Goal: Information Seeking & Learning: Learn about a topic

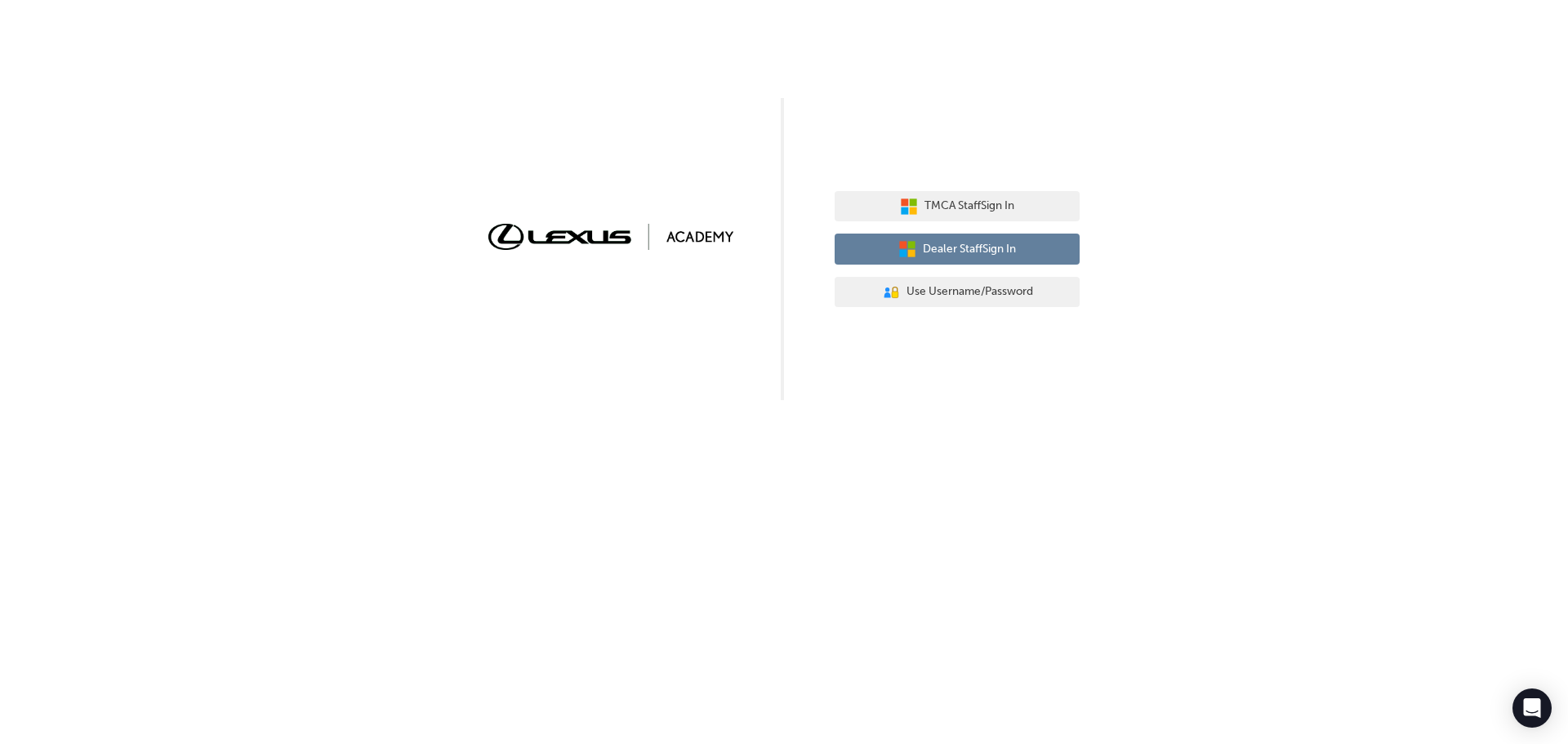
click at [959, 251] on span "Dealer Staff Sign In" at bounding box center [968, 249] width 93 height 19
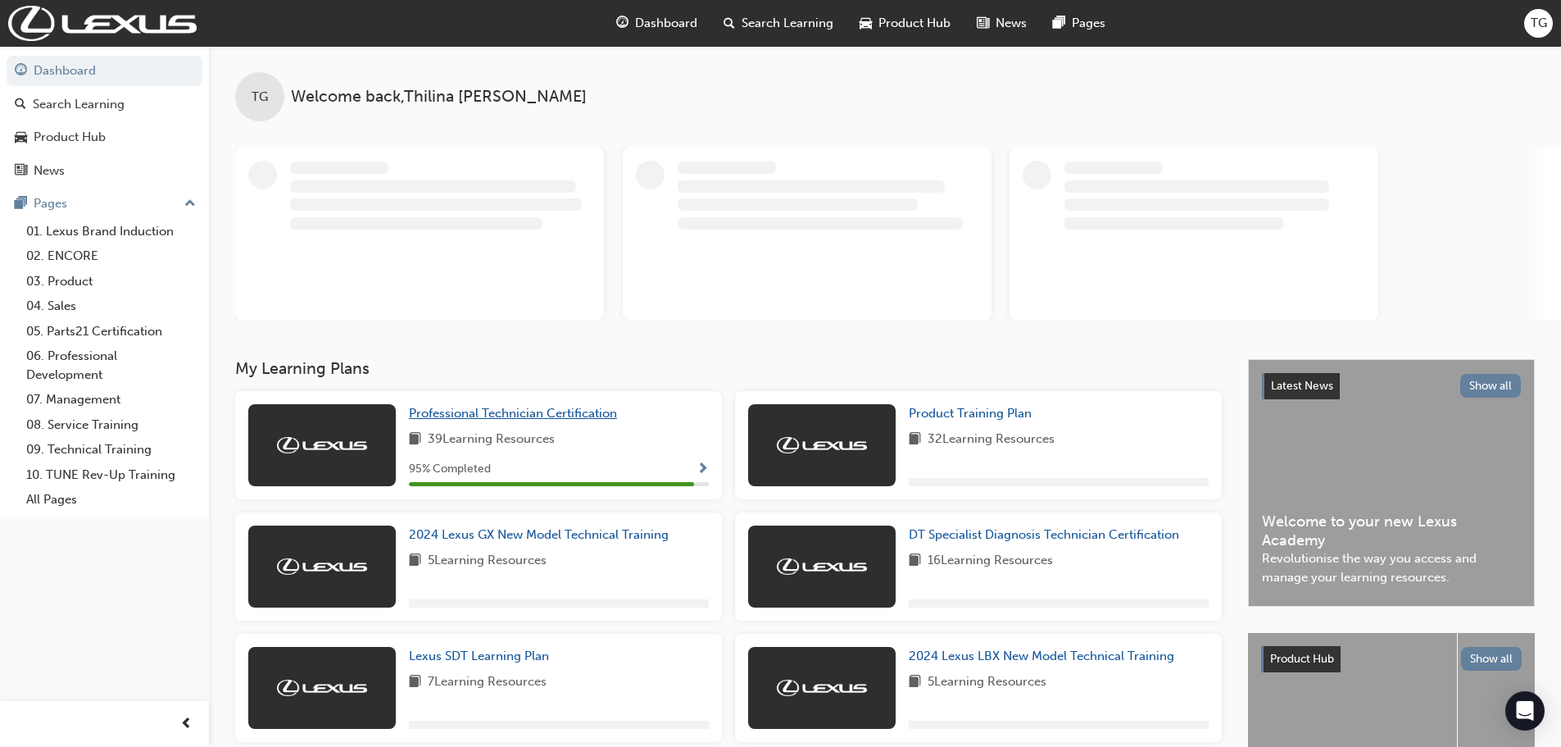
click at [517, 409] on span "Professional Technician Certification" at bounding box center [513, 413] width 208 height 15
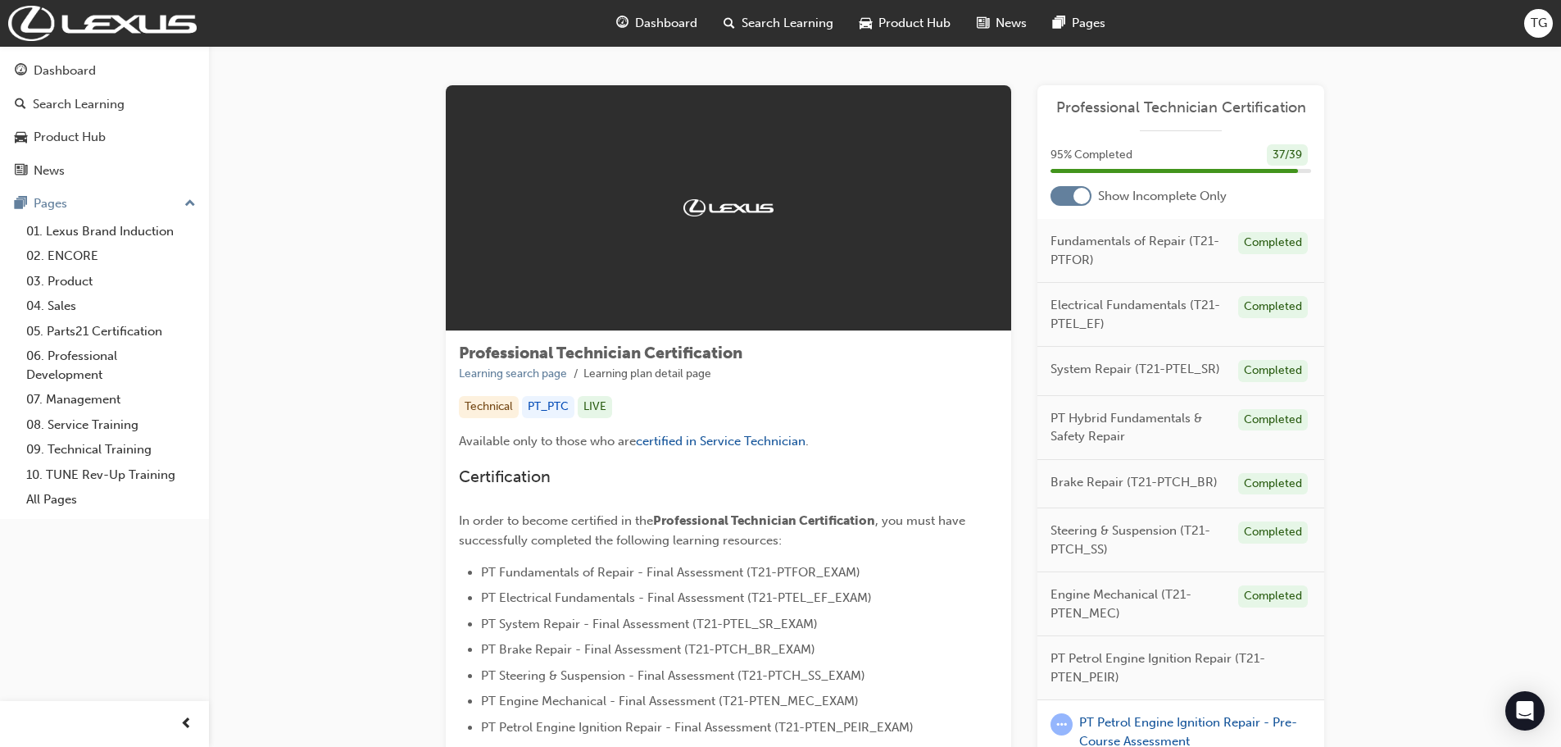
click at [1058, 187] on div at bounding box center [1071, 196] width 41 height 20
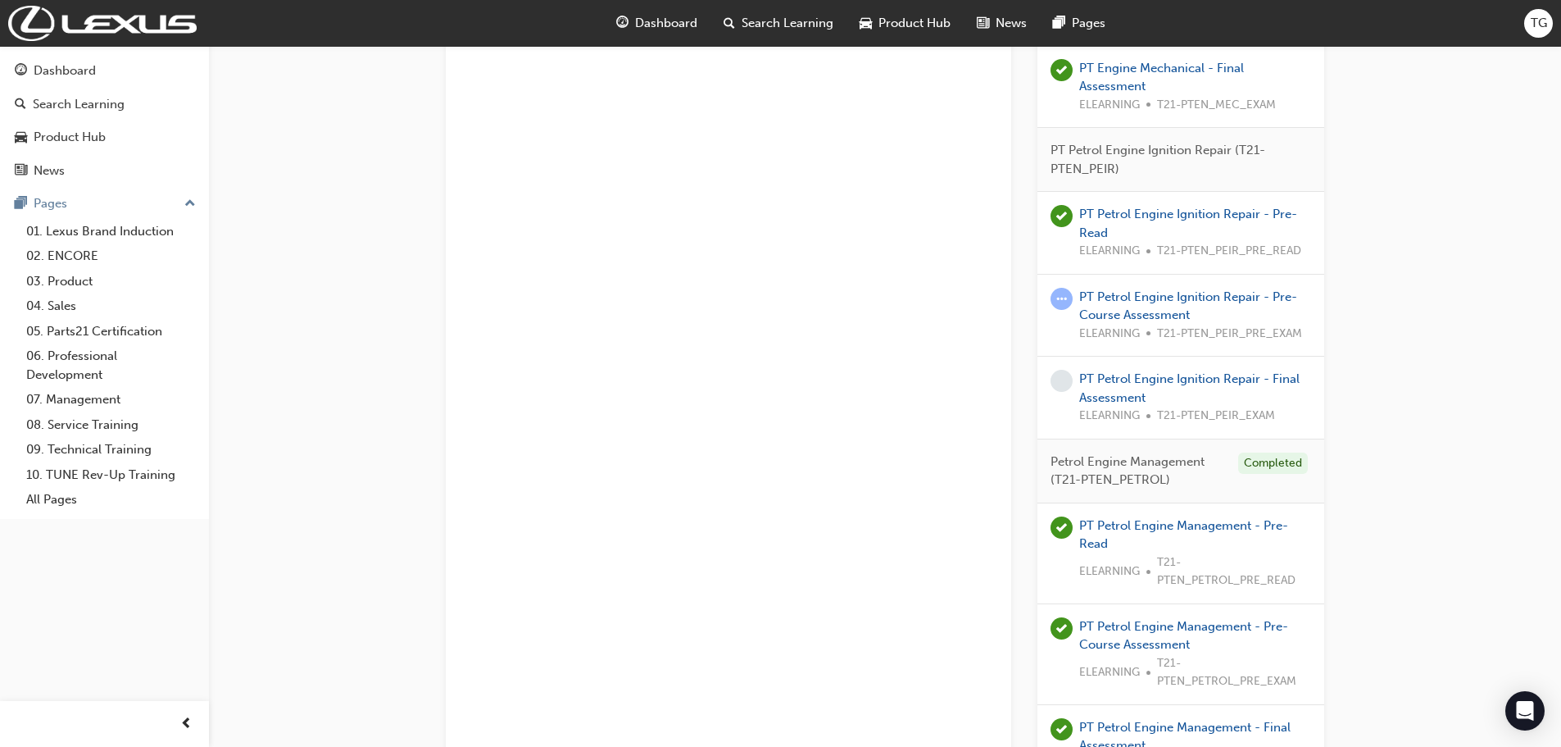
scroll to position [2131, 0]
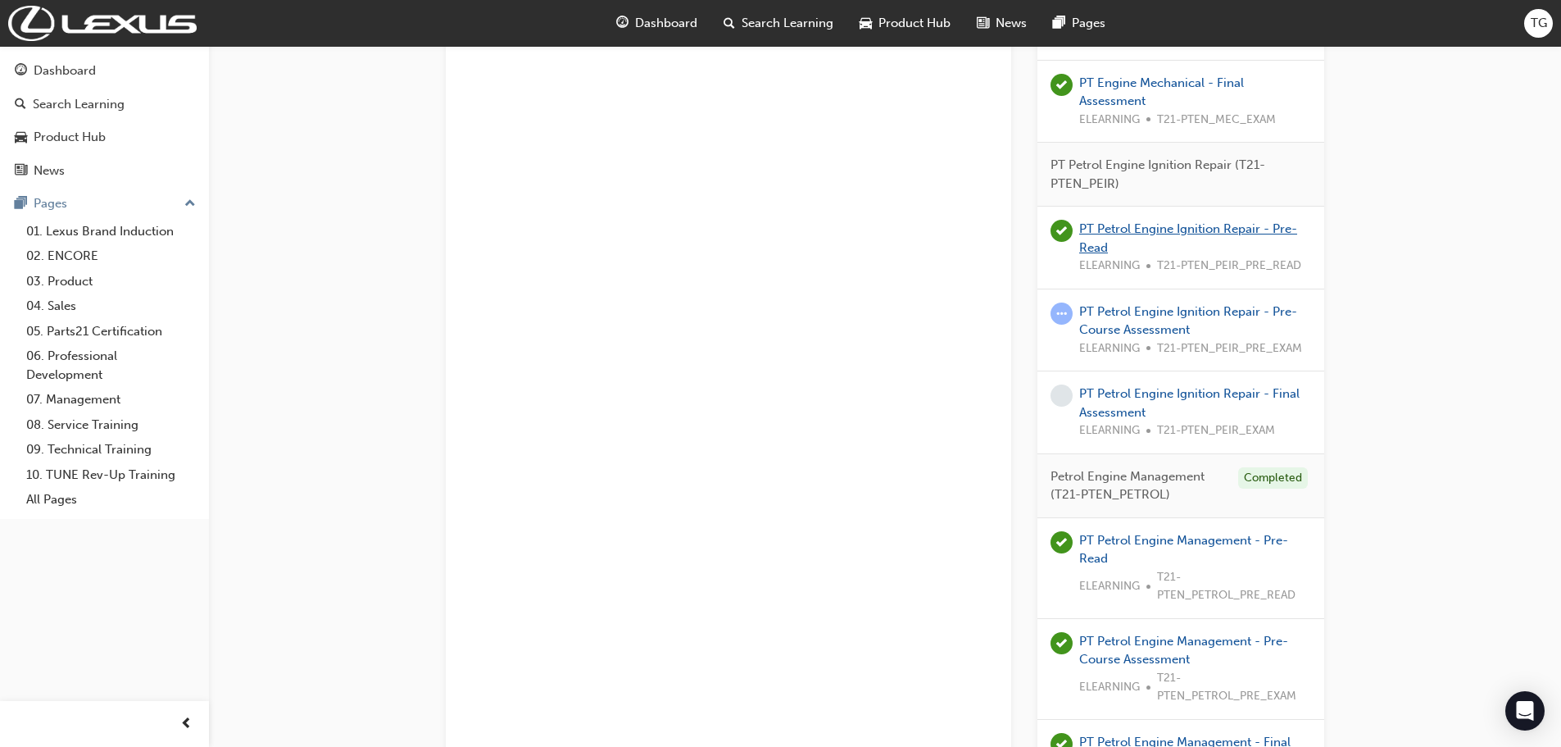
click at [1208, 230] on link "PT Petrol Engine Ignition Repair - Pre-Read" at bounding box center [1188, 238] width 218 height 34
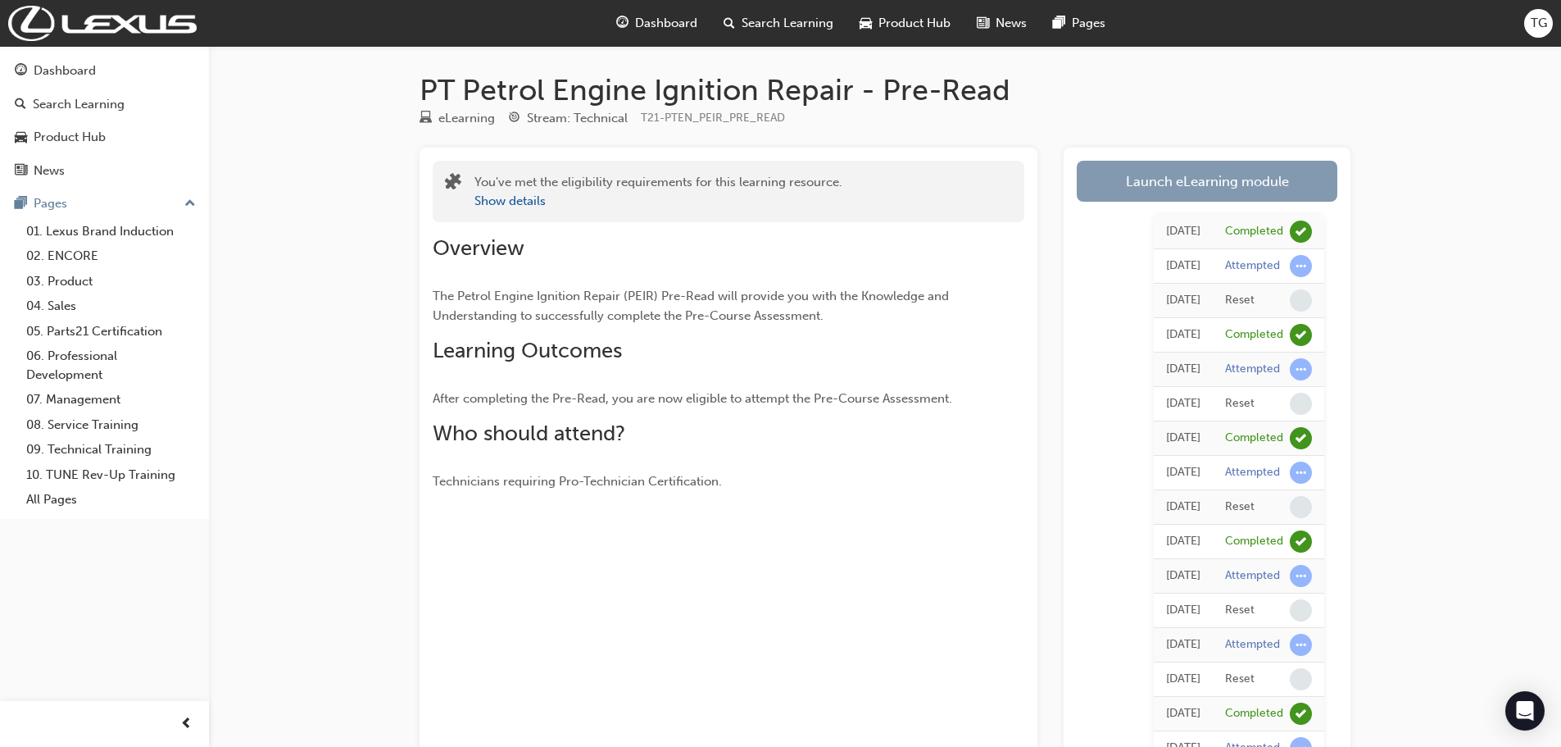
click at [1120, 171] on link "Launch eLearning module" at bounding box center [1207, 181] width 261 height 41
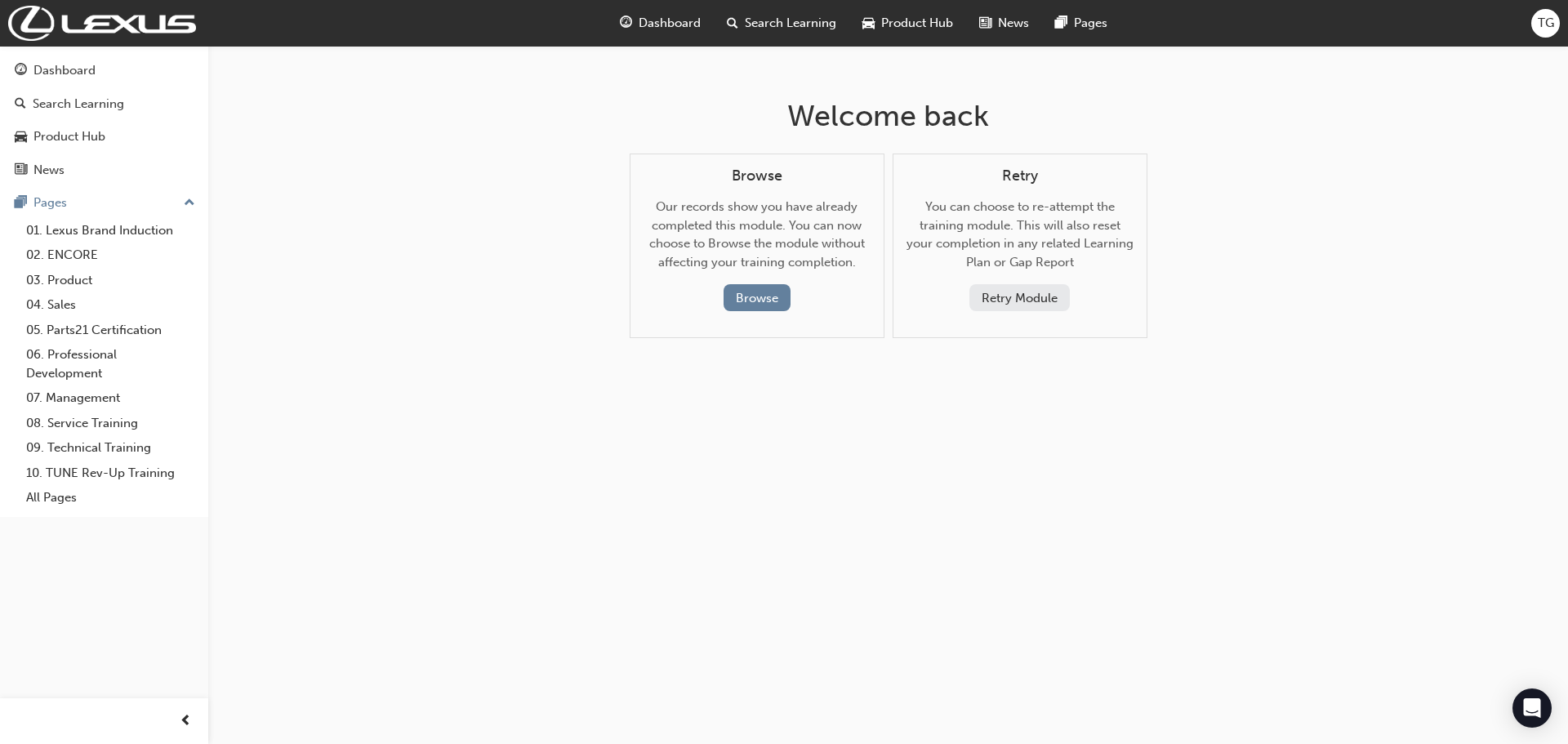
click at [1051, 297] on button "Retry Module" at bounding box center [1019, 297] width 101 height 27
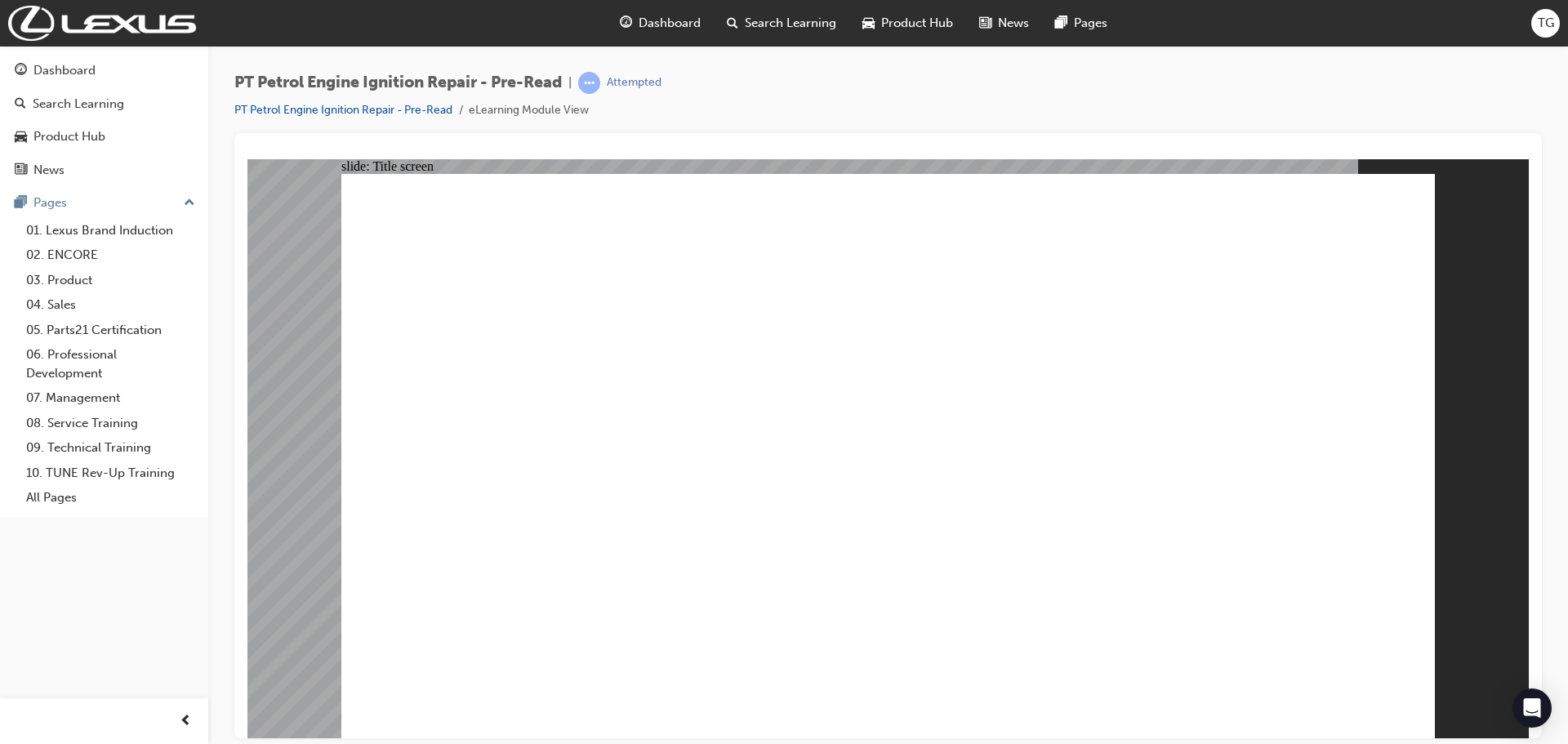
drag, startPoint x: 450, startPoint y: 682, endPoint x: 455, endPoint y: 704, distance: 22.6
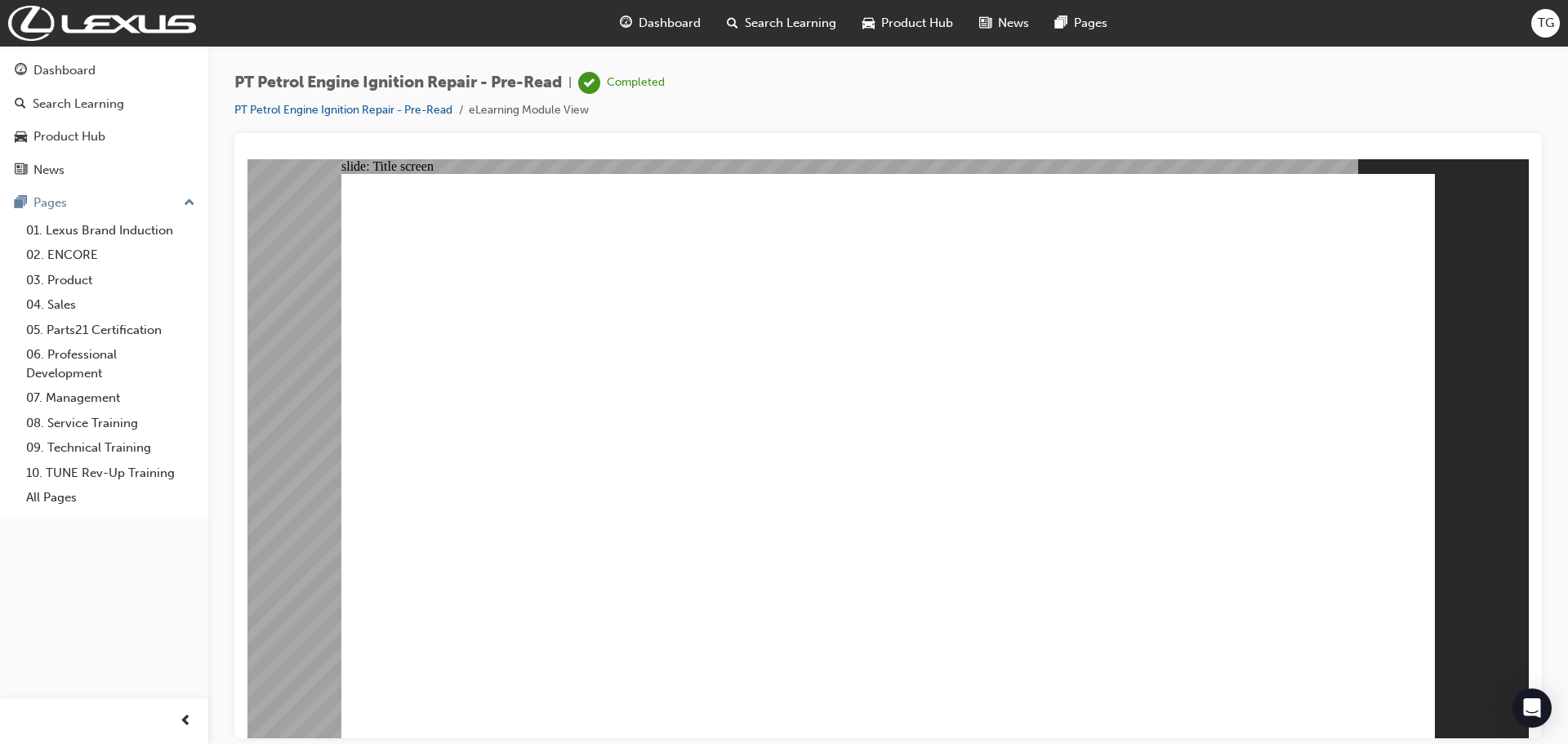
click at [1541, 18] on span "TG" at bounding box center [1545, 23] width 16 height 19
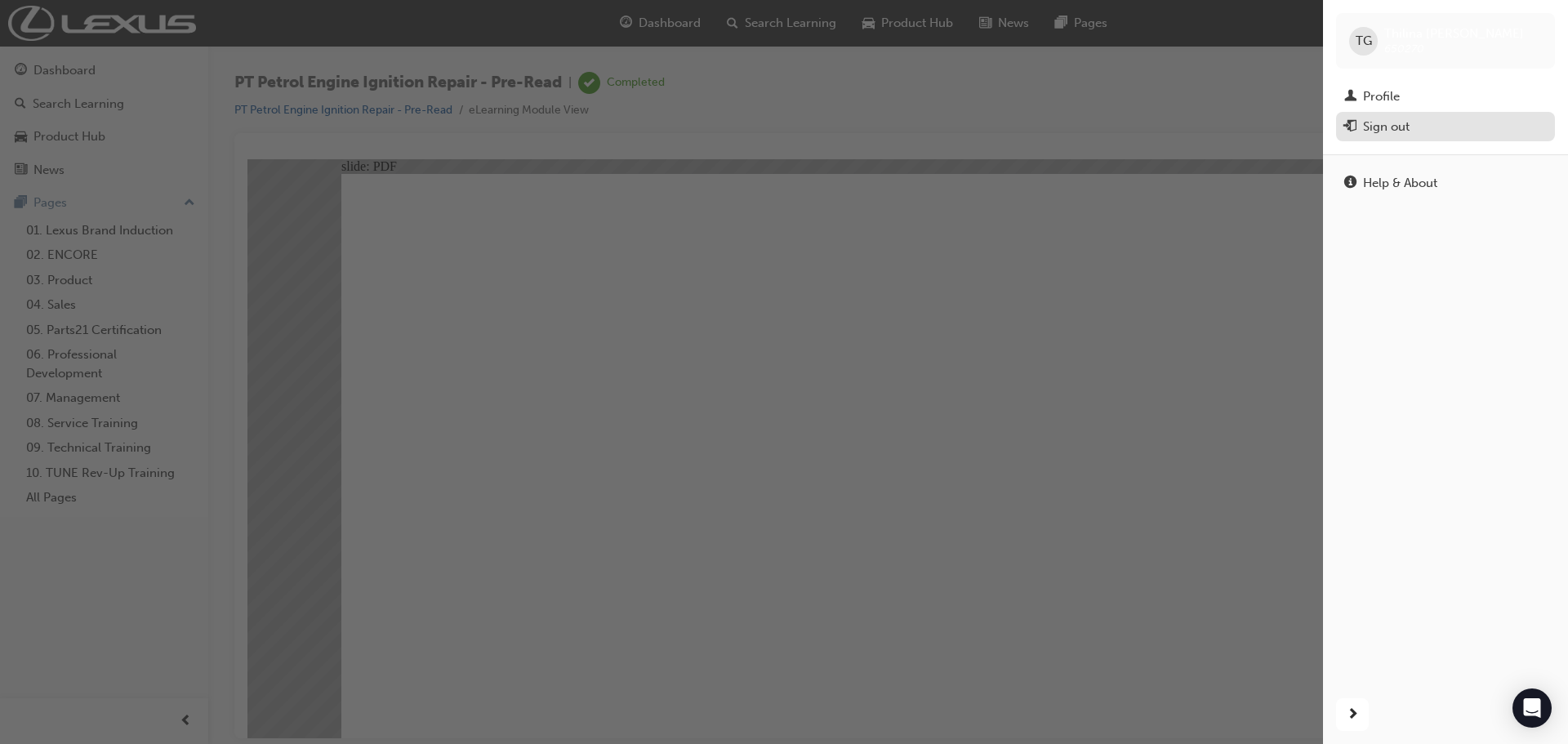
click at [1399, 131] on div "Sign out" at bounding box center [1386, 126] width 47 height 19
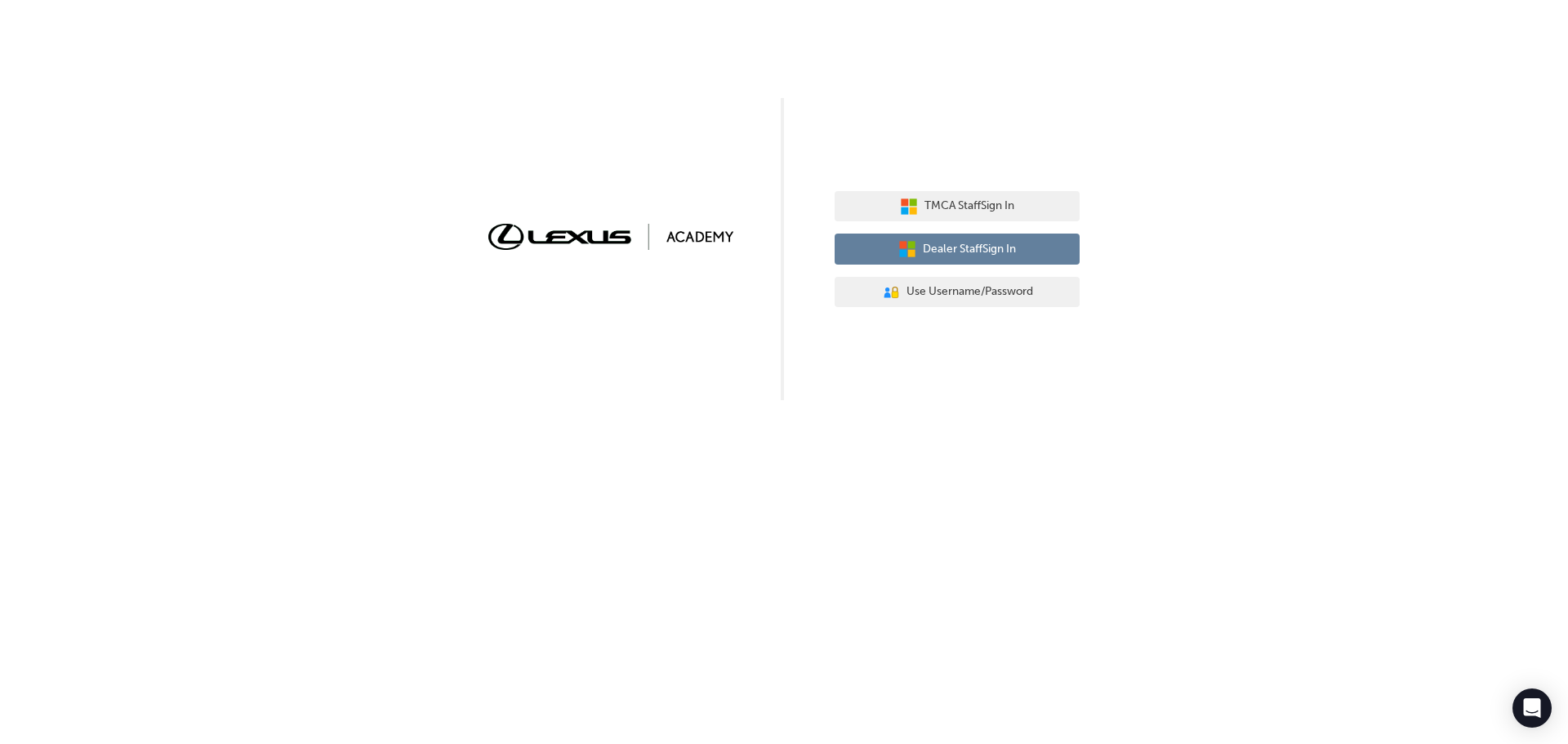
click at [971, 256] on span "Dealer Staff Sign In" at bounding box center [968, 249] width 93 height 19
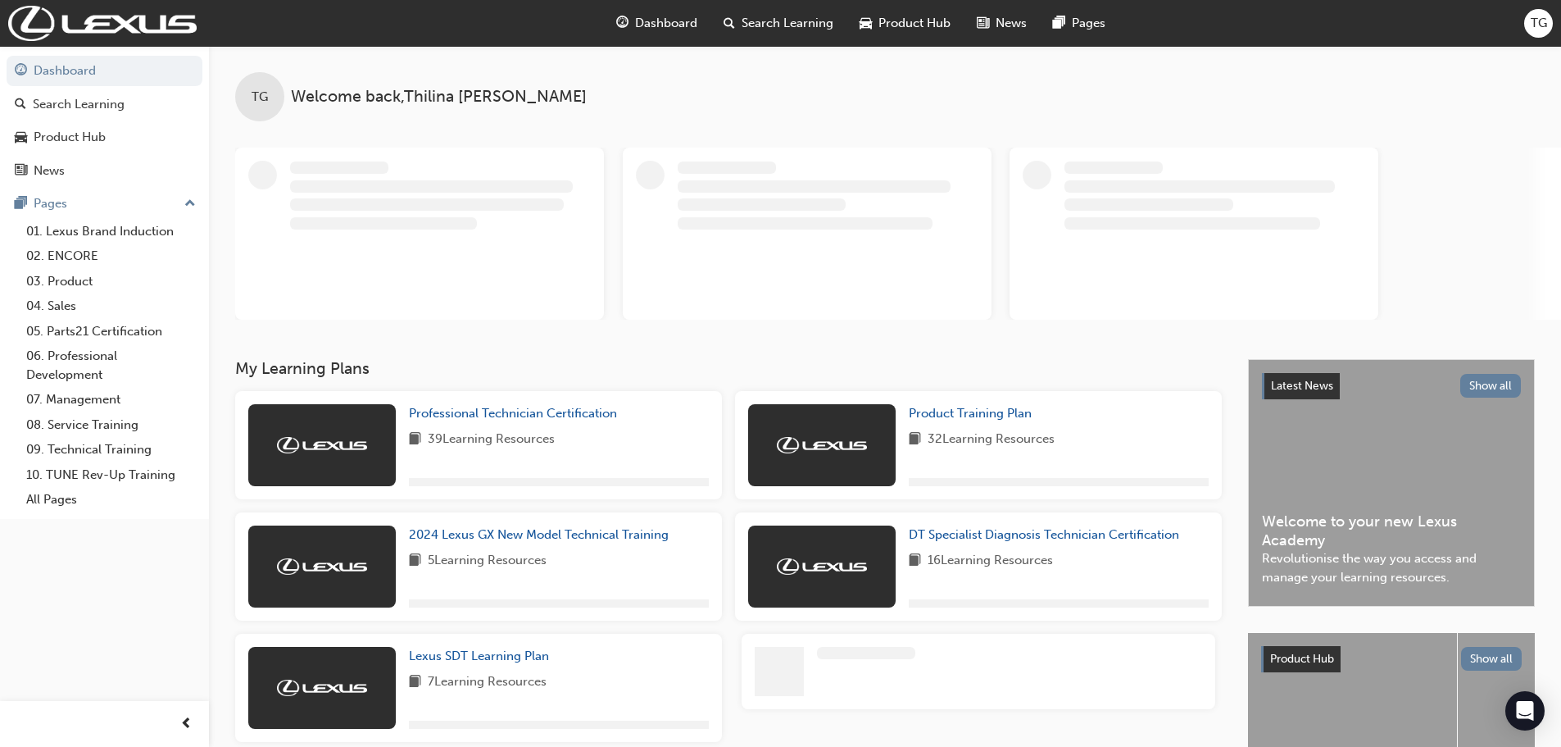
click at [1538, 20] on span "TG" at bounding box center [1539, 23] width 16 height 19
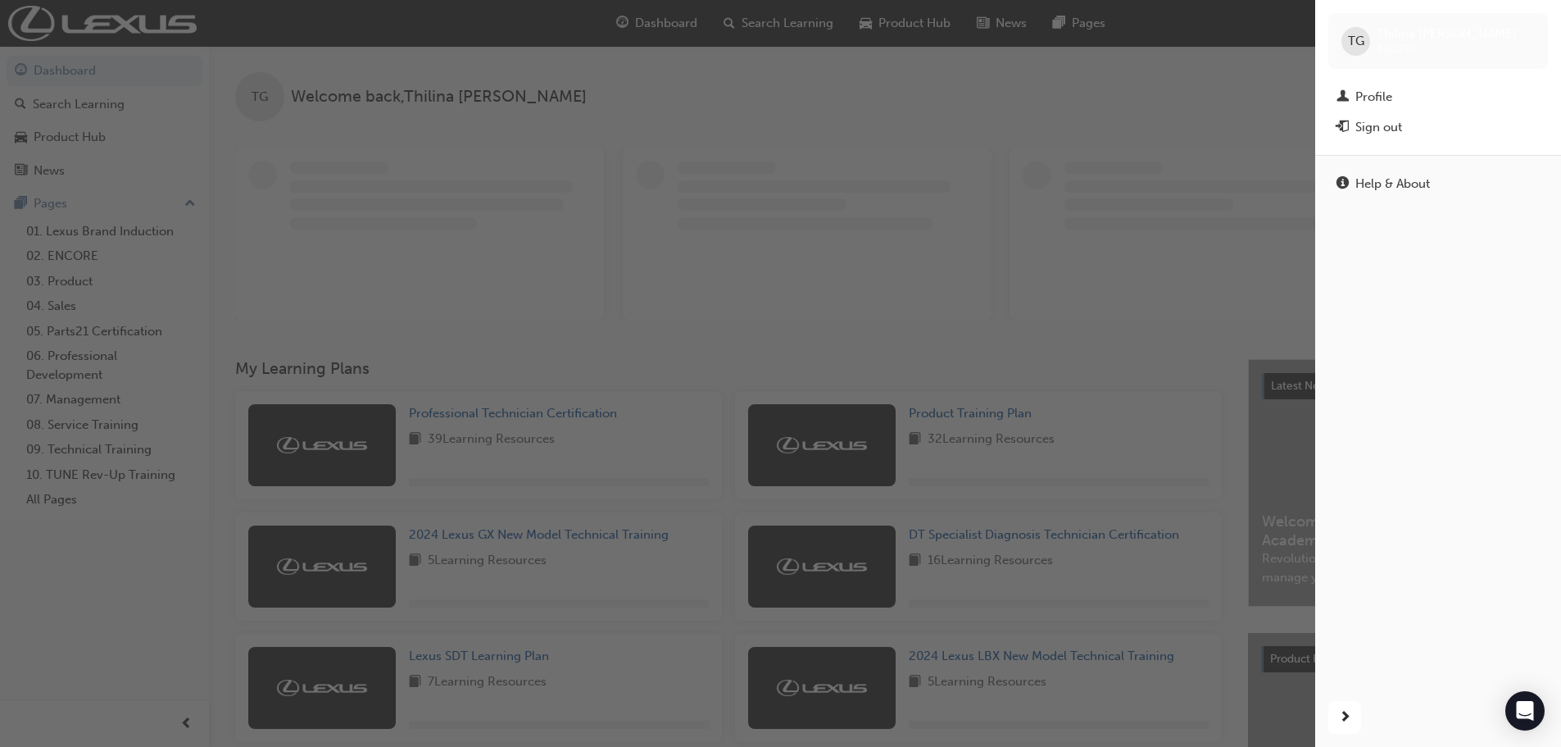
click at [1406, 136] on div "Sign out" at bounding box center [1438, 127] width 203 height 20
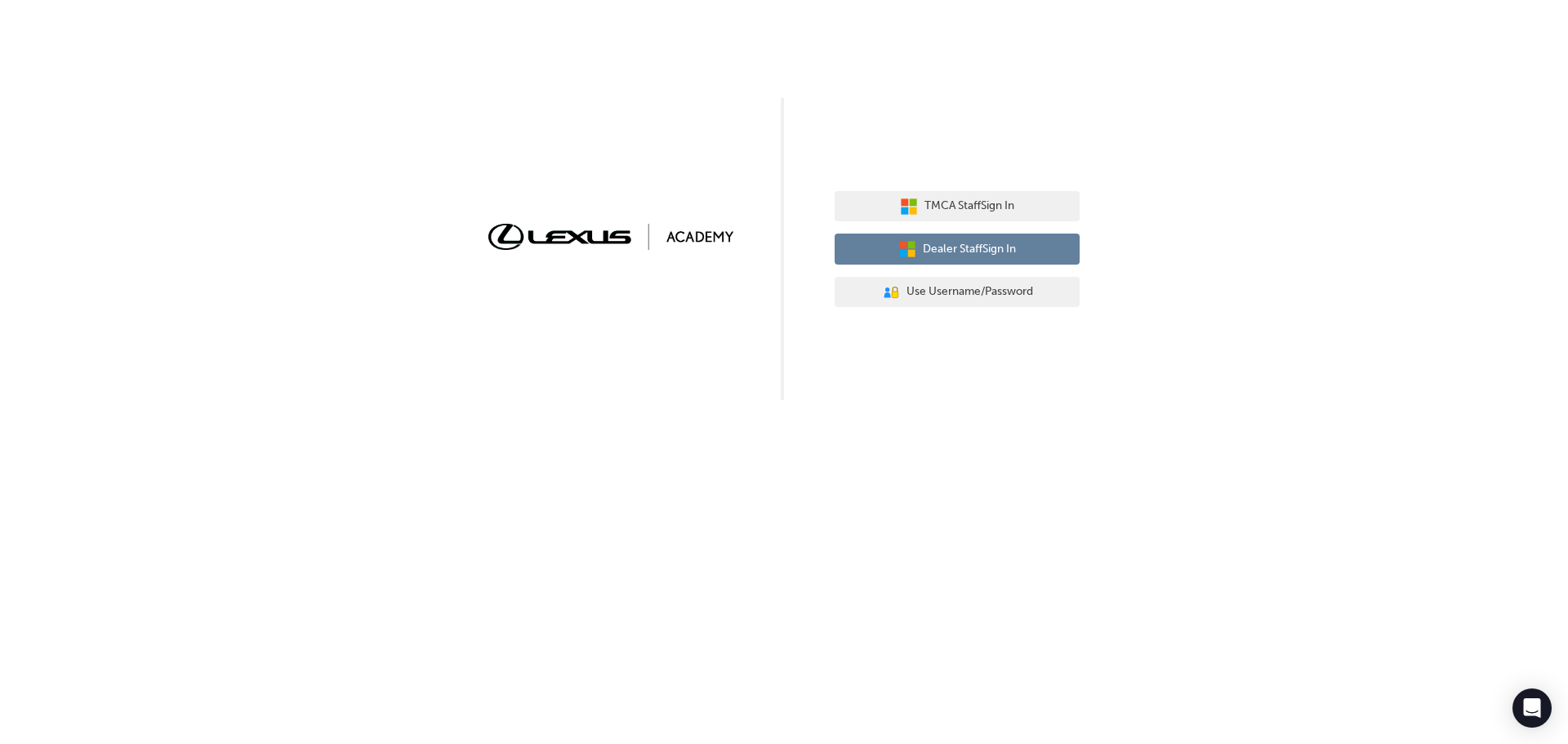
click at [944, 254] on span "Dealer Staff Sign In" at bounding box center [968, 249] width 93 height 19
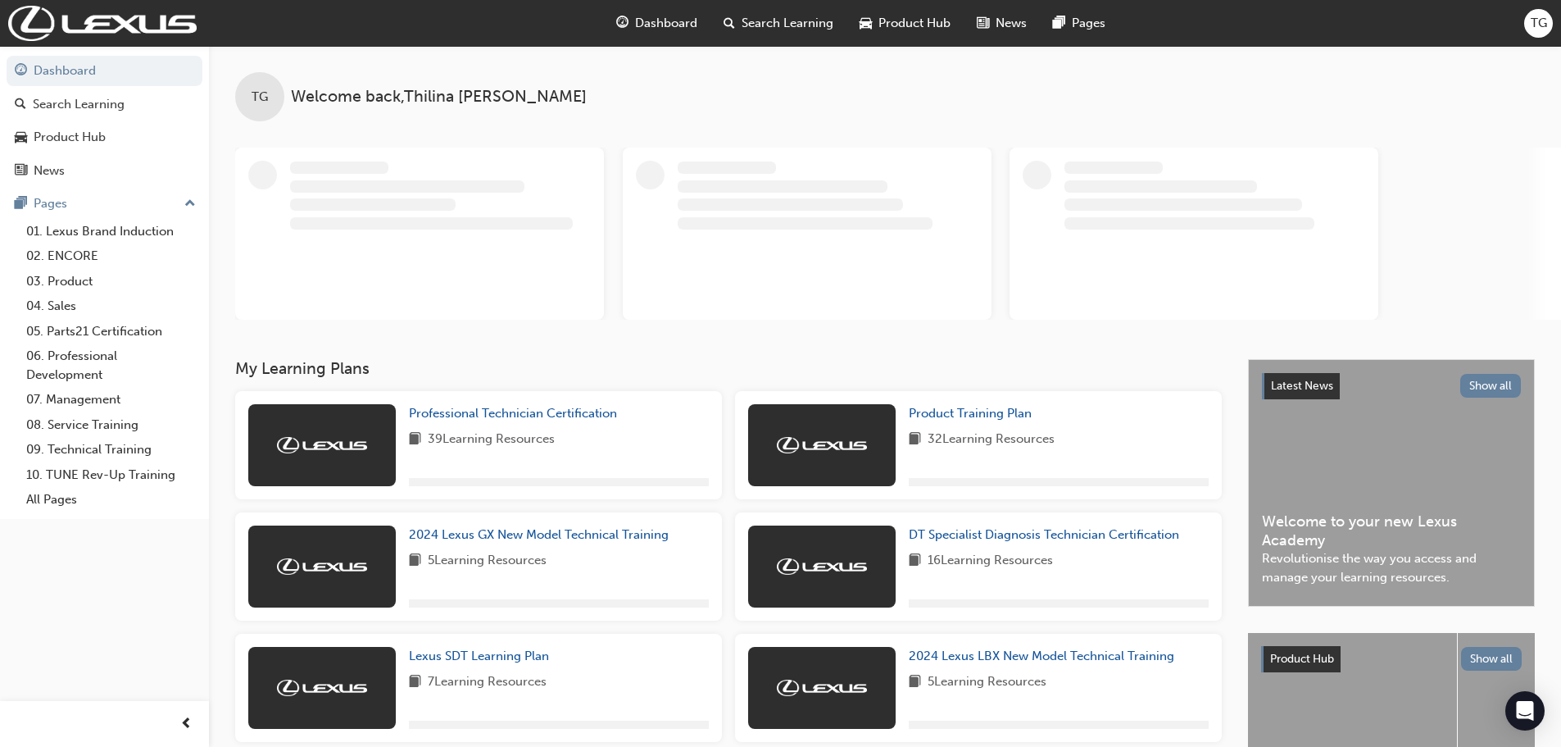
click at [1550, 16] on div "TG" at bounding box center [1538, 23] width 29 height 29
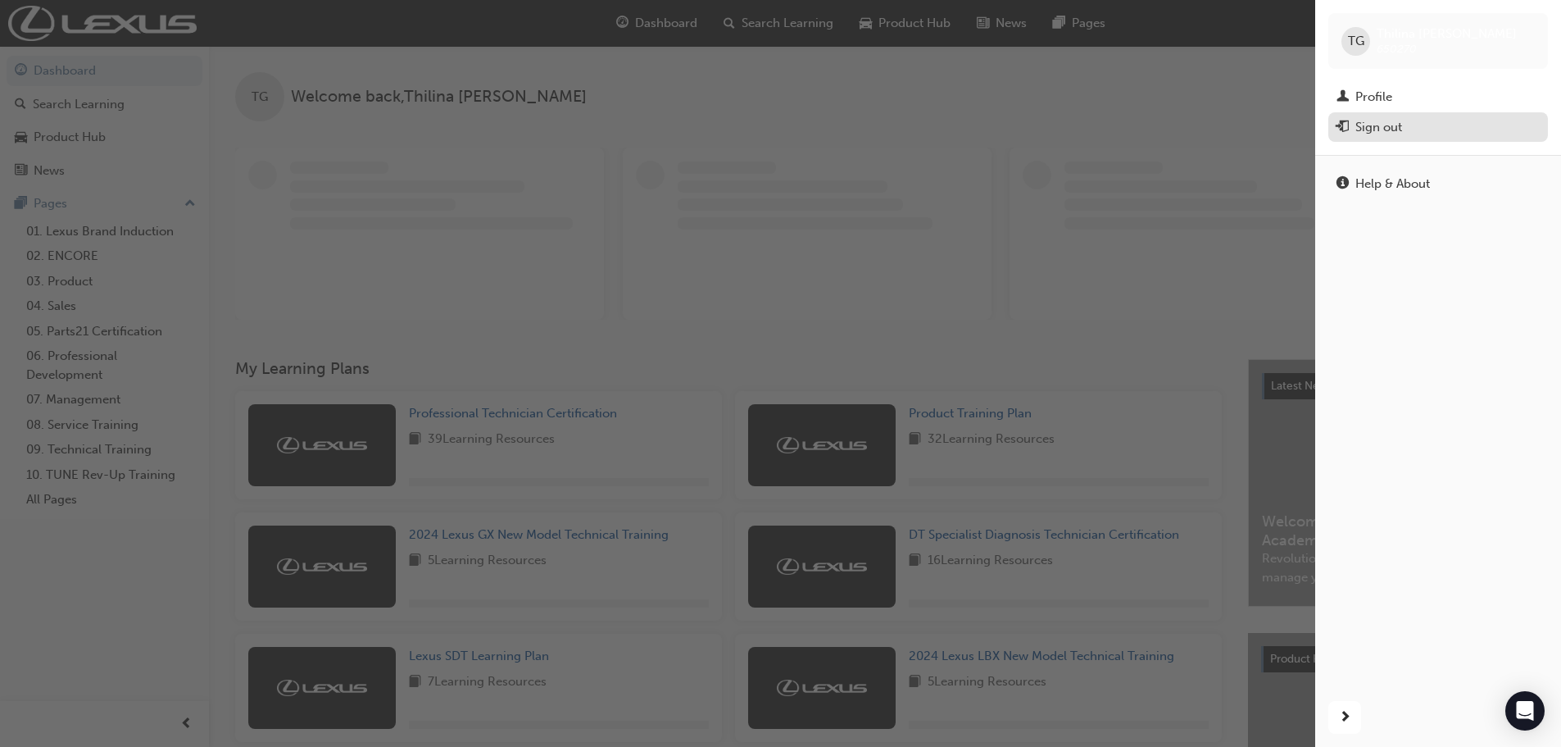
click at [1376, 123] on div "Sign out" at bounding box center [1379, 127] width 47 height 19
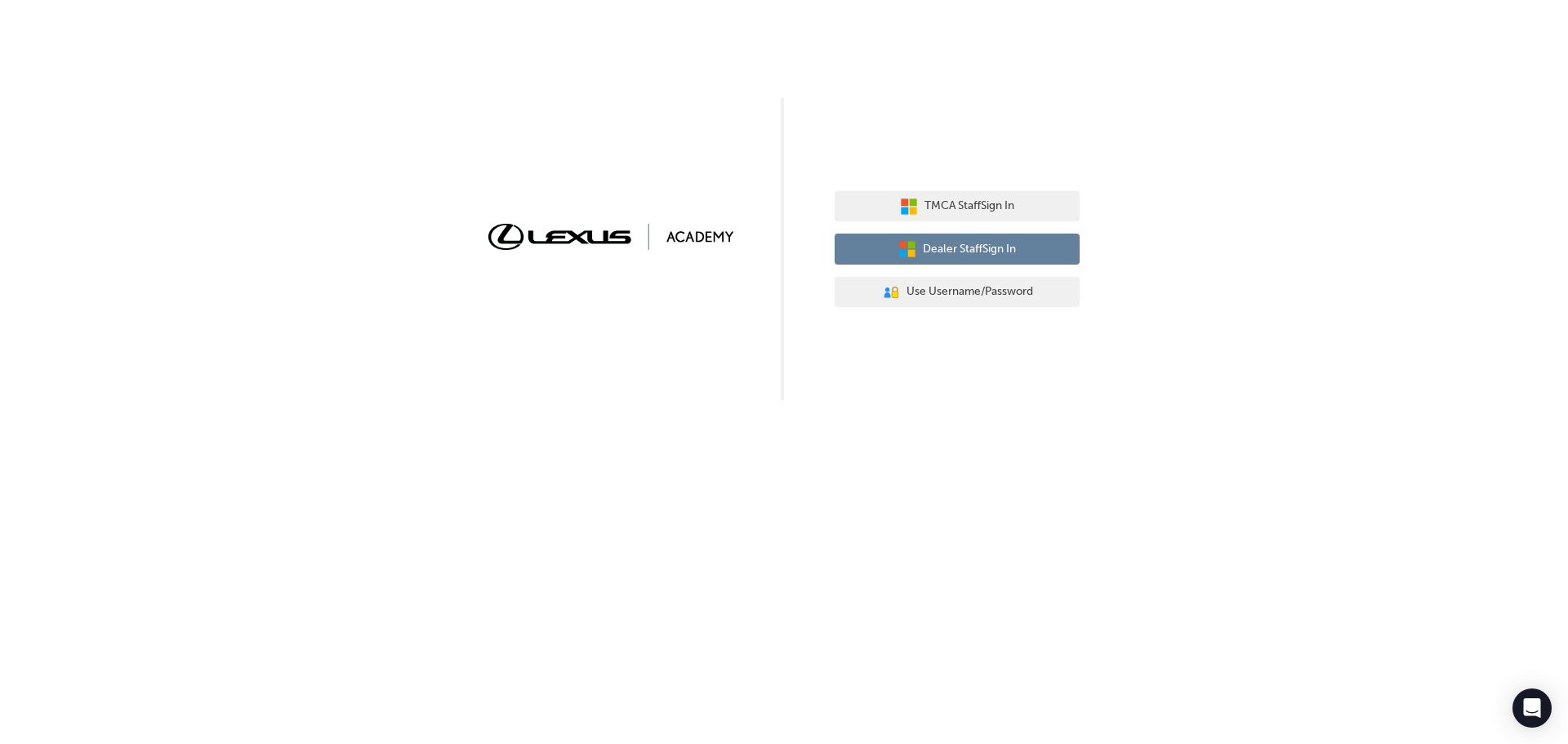
click at [980, 254] on span "Dealer Staff Sign In" at bounding box center [968, 249] width 93 height 19
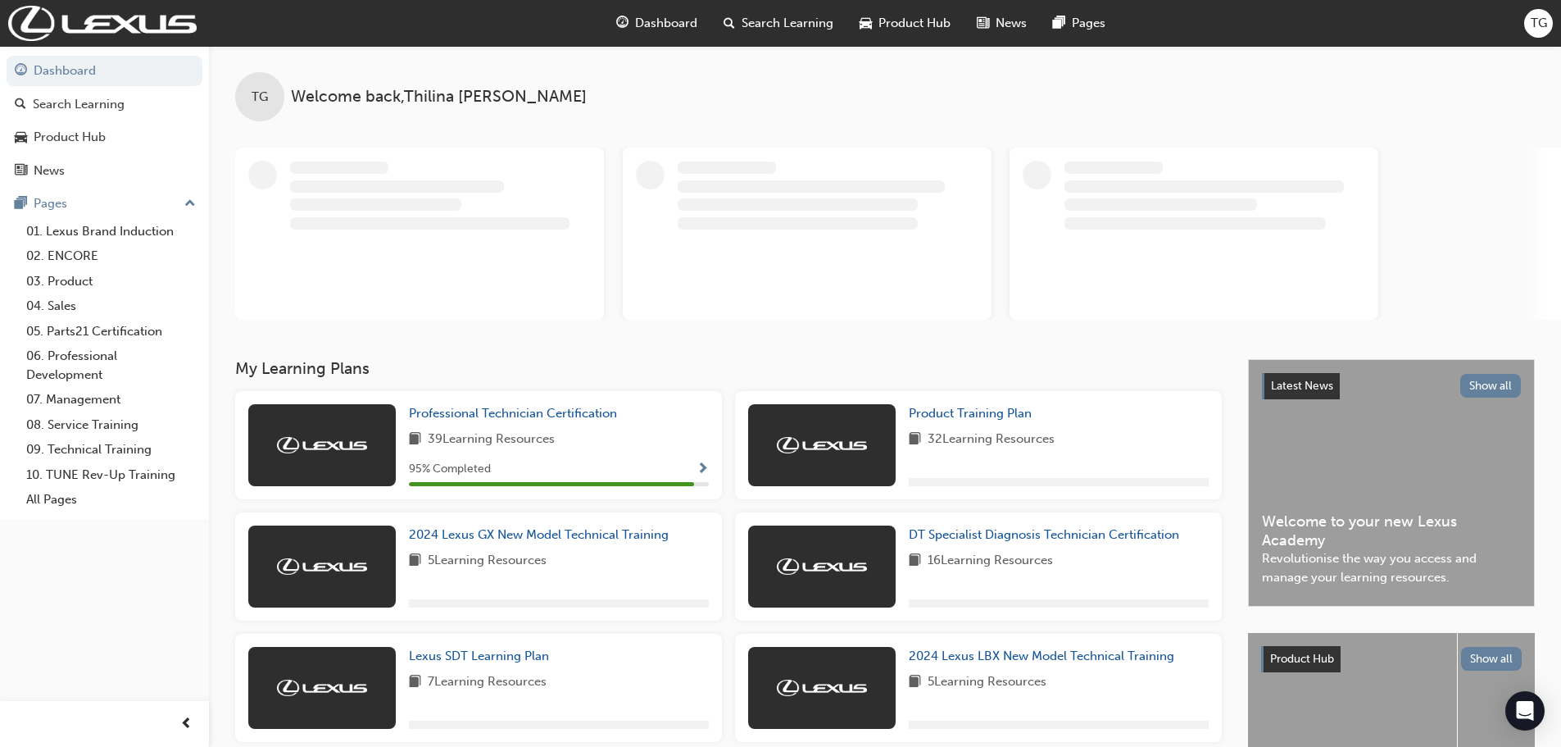
click at [1544, 25] on span "TG" at bounding box center [1539, 23] width 16 height 19
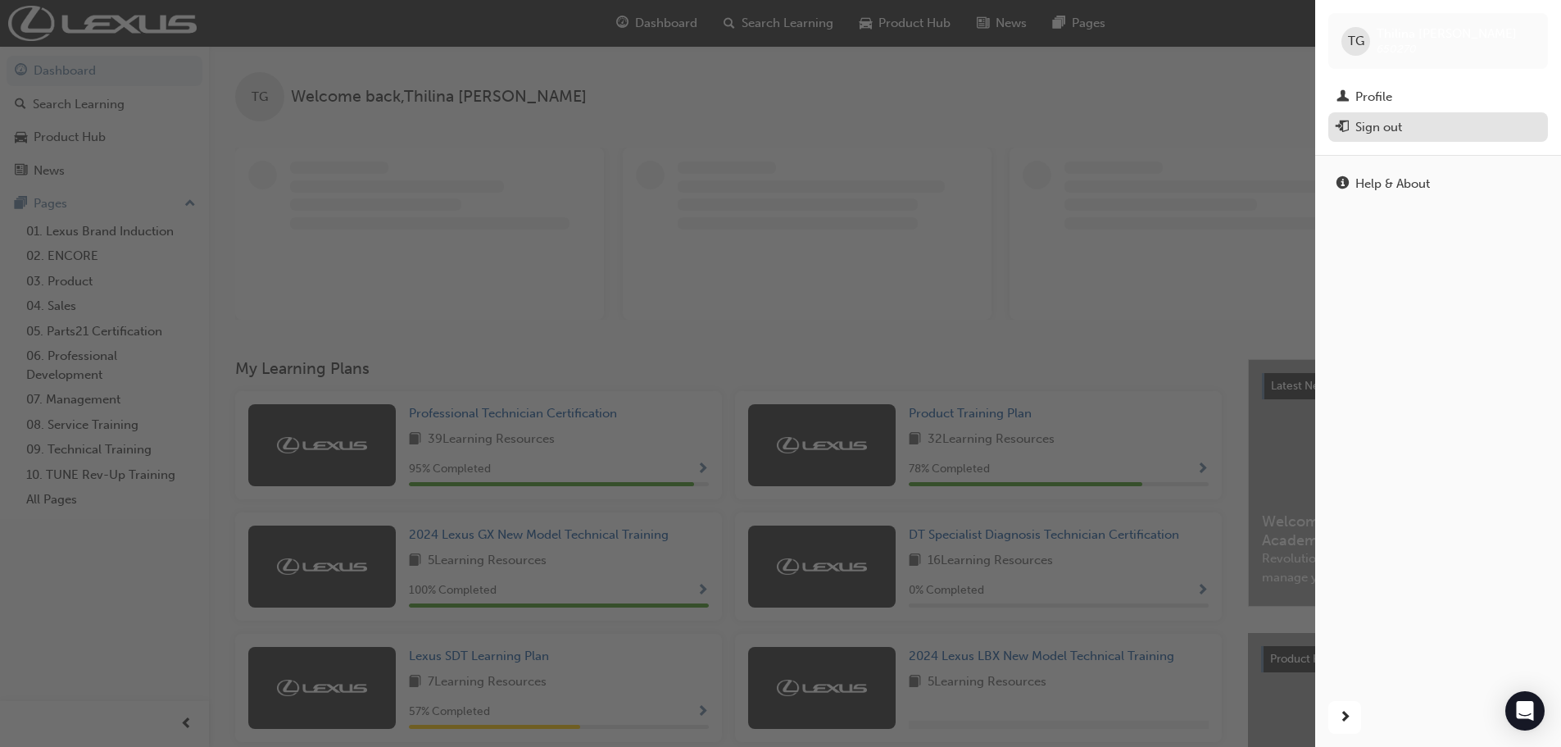
click at [1398, 131] on div "Sign out" at bounding box center [1379, 127] width 47 height 19
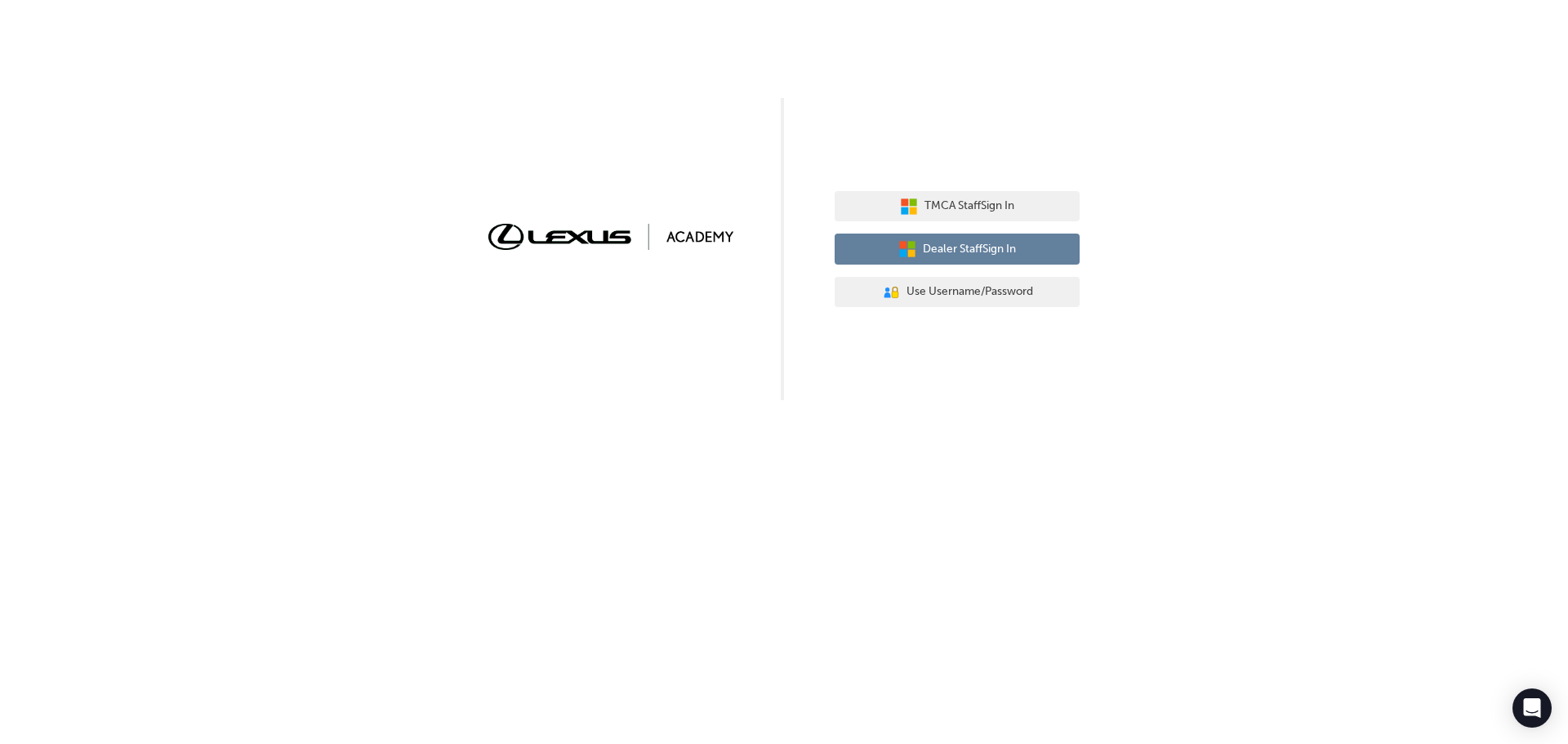
click at [978, 251] on span "Dealer Staff Sign In" at bounding box center [968, 249] width 93 height 19
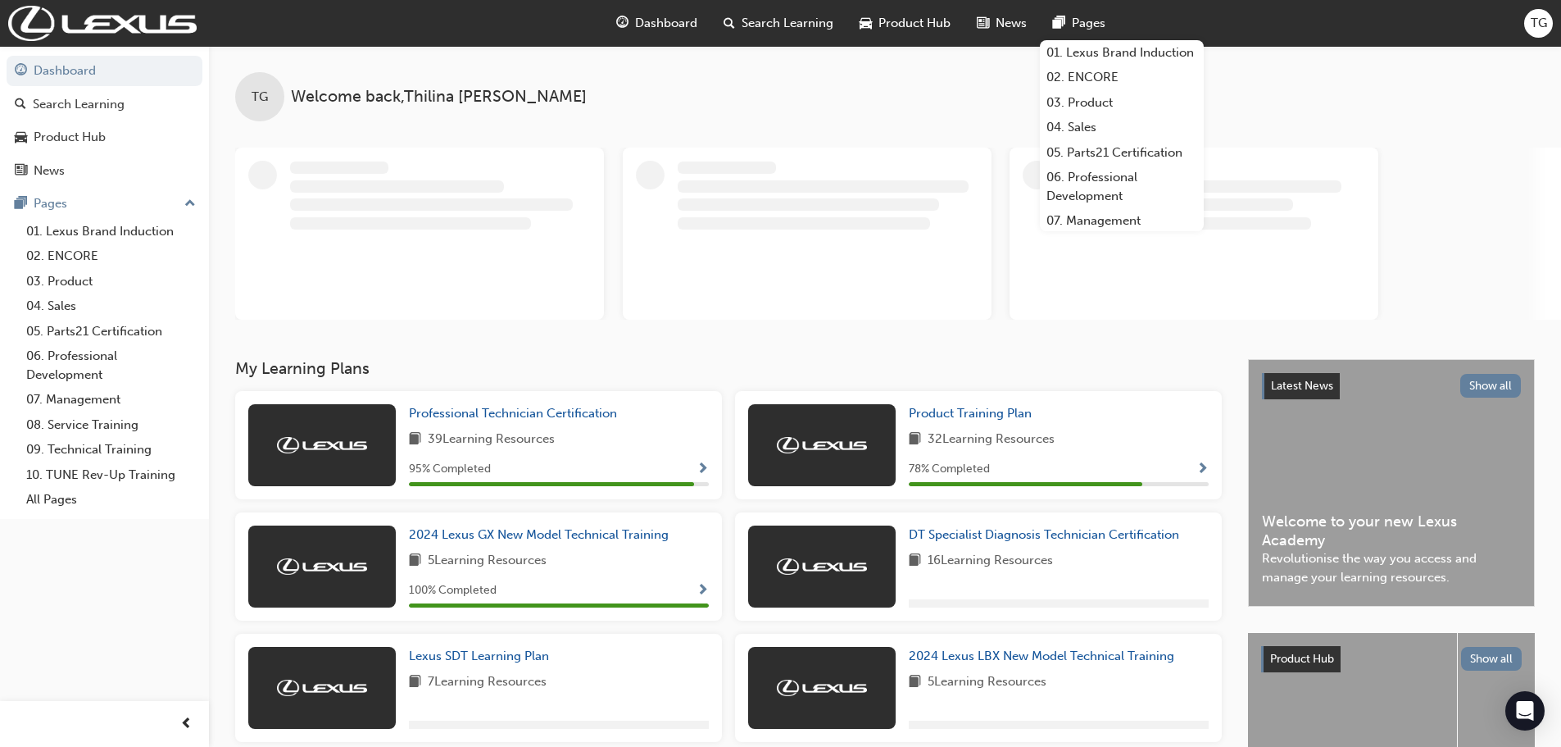
click at [1538, 22] on span "TG" at bounding box center [1539, 23] width 16 height 19
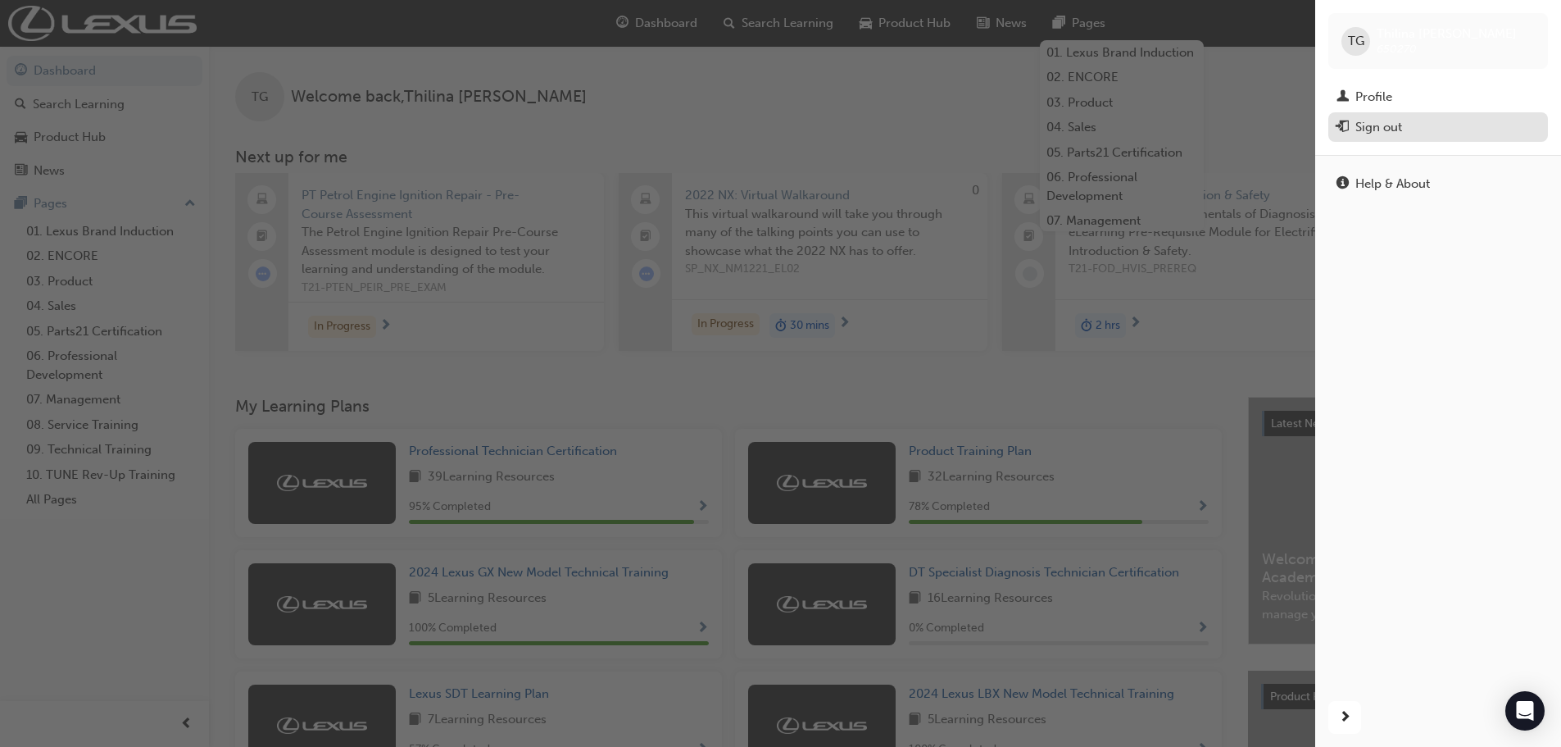
click at [1409, 129] on div "Sign out" at bounding box center [1438, 127] width 203 height 20
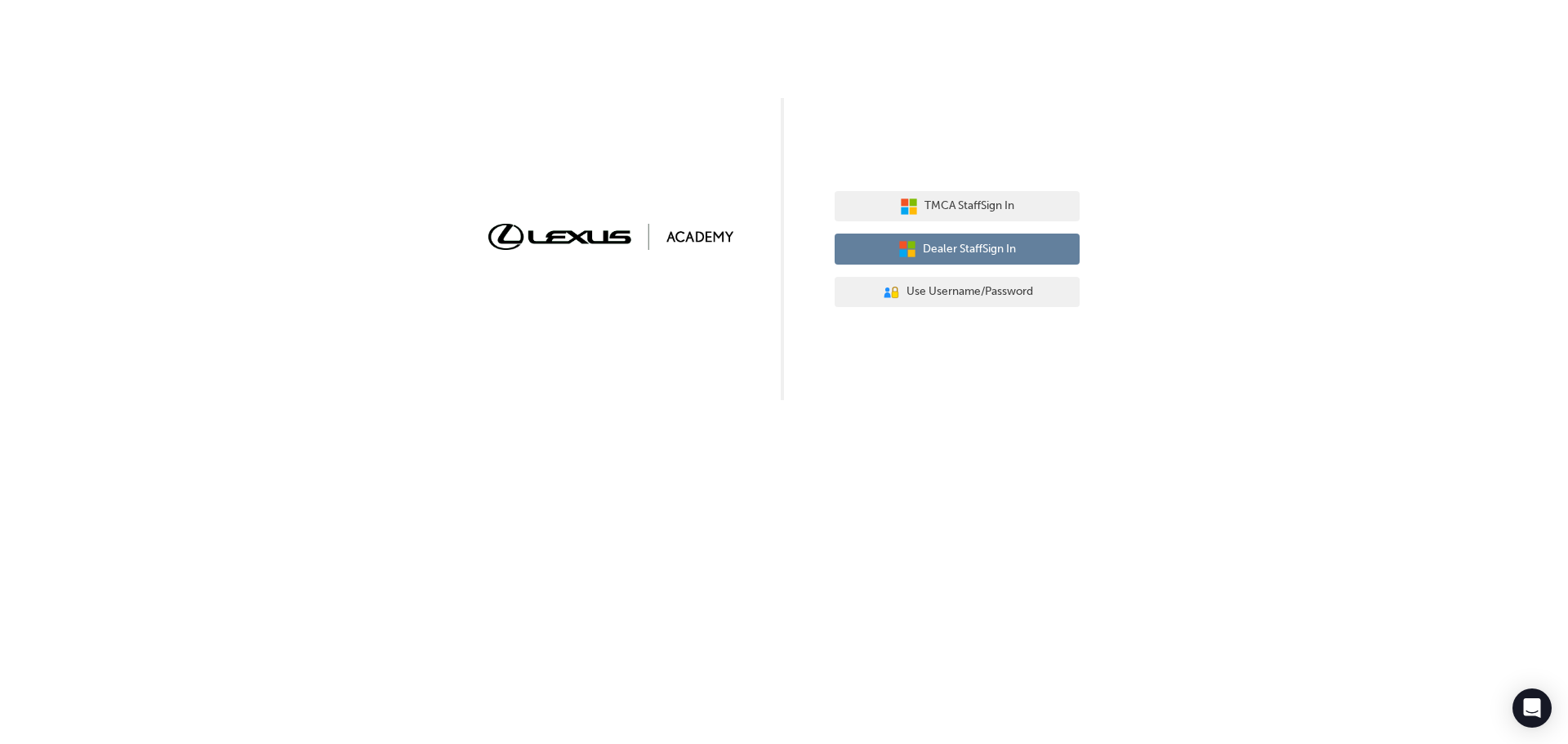
click at [992, 250] on span "Dealer Staff Sign In" at bounding box center [968, 249] width 93 height 19
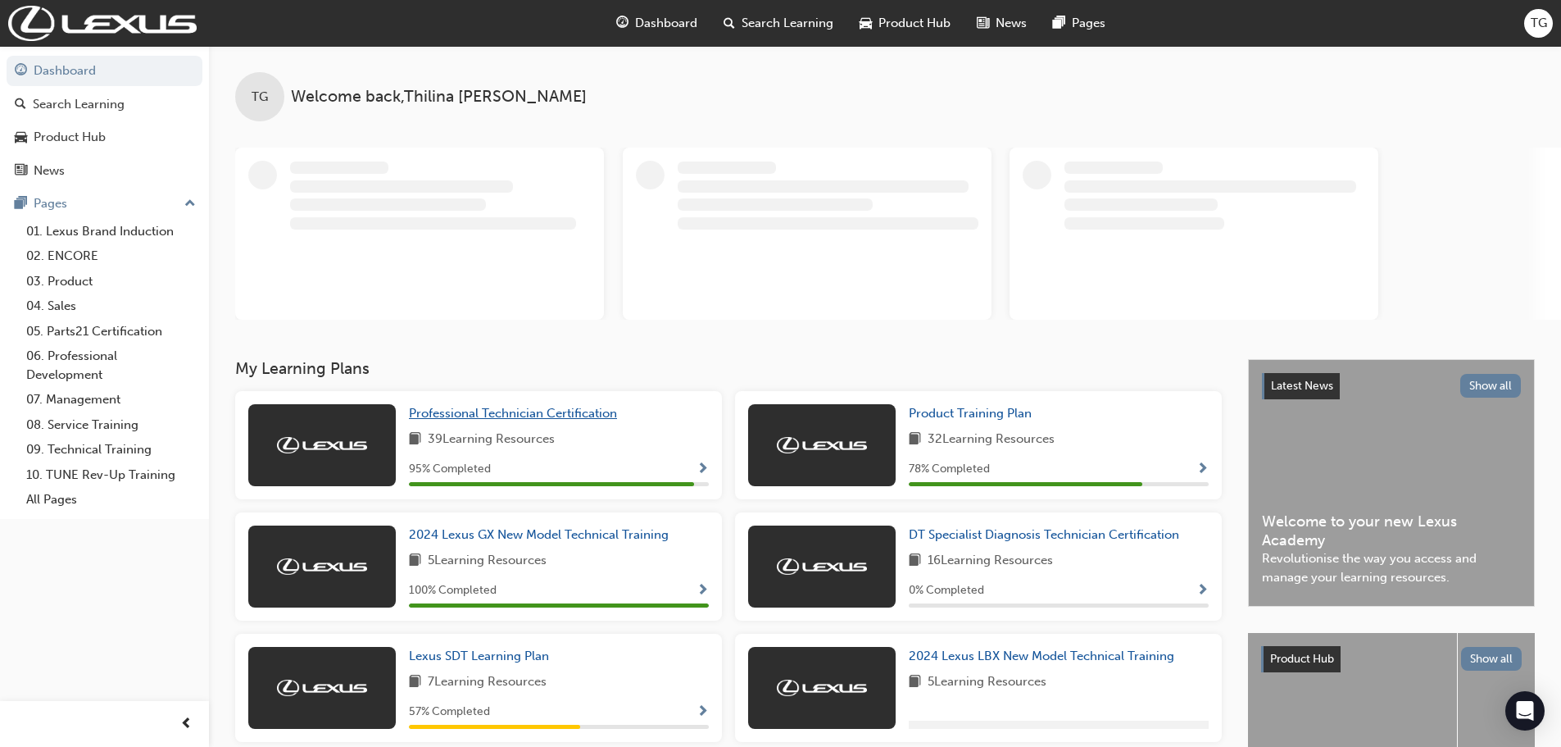
click at [525, 411] on span "Professional Technician Certification" at bounding box center [513, 413] width 208 height 15
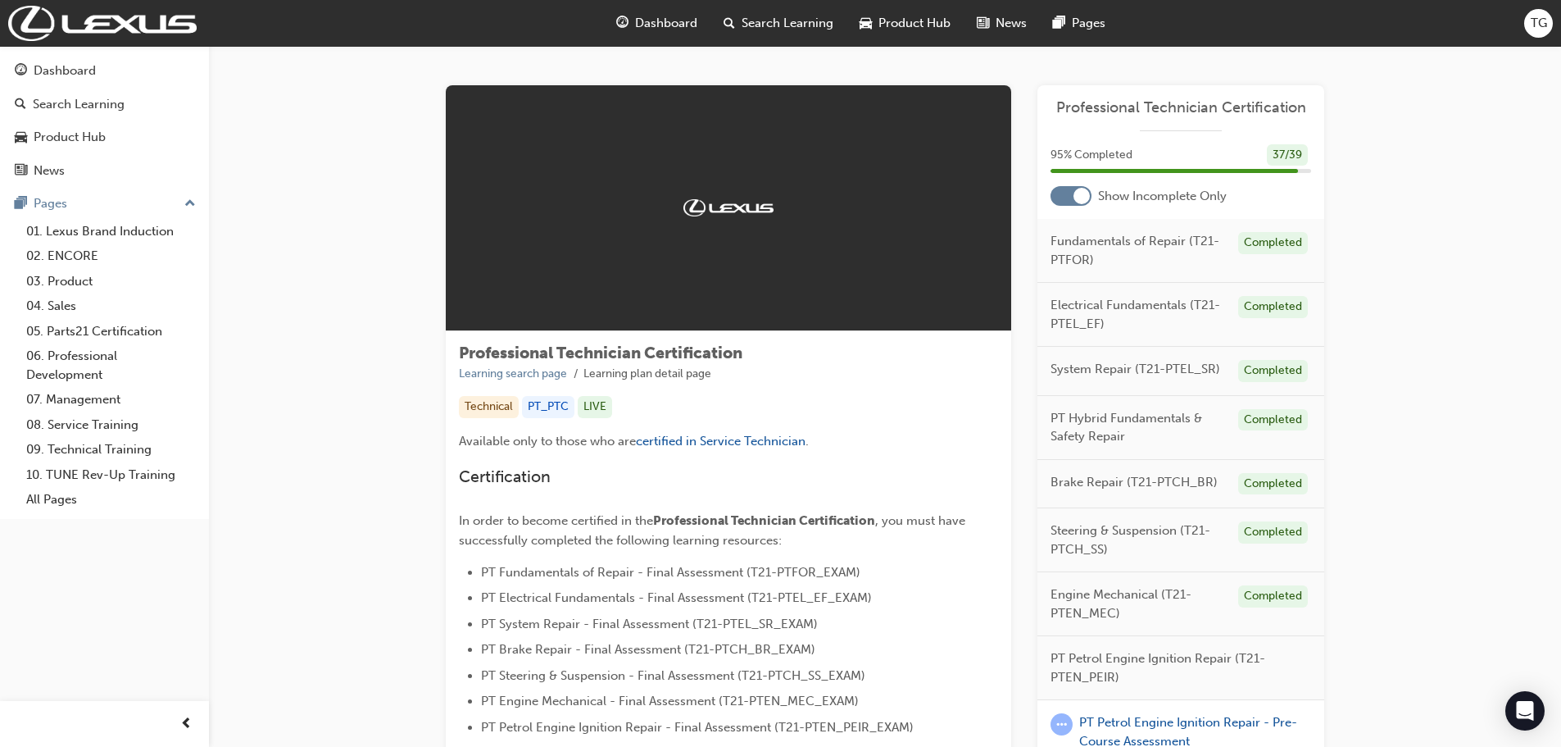
click at [1058, 198] on div at bounding box center [1071, 196] width 41 height 20
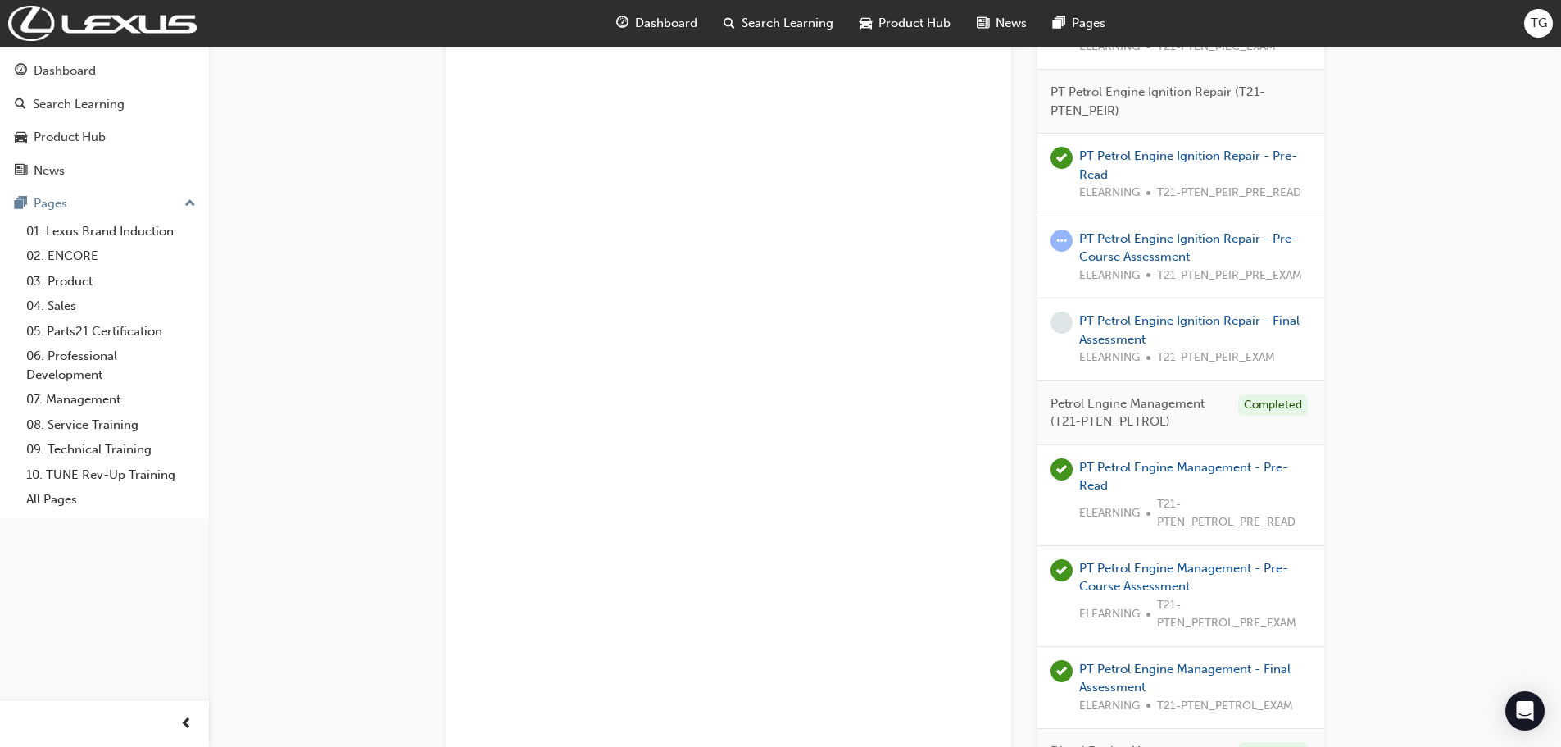
scroll to position [2131, 0]
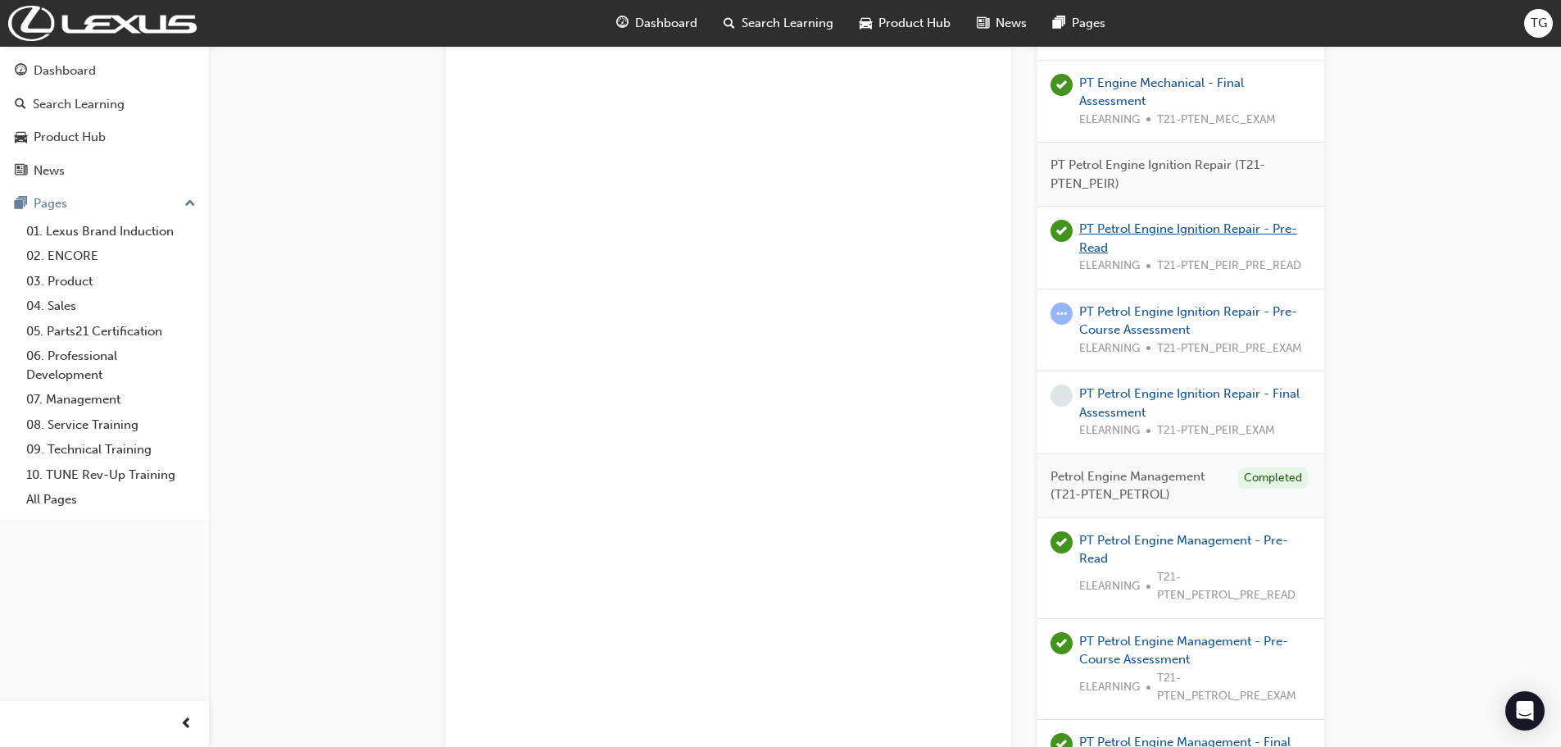
click at [1157, 231] on link "PT Petrol Engine Ignition Repair - Pre-Read" at bounding box center [1188, 238] width 218 height 34
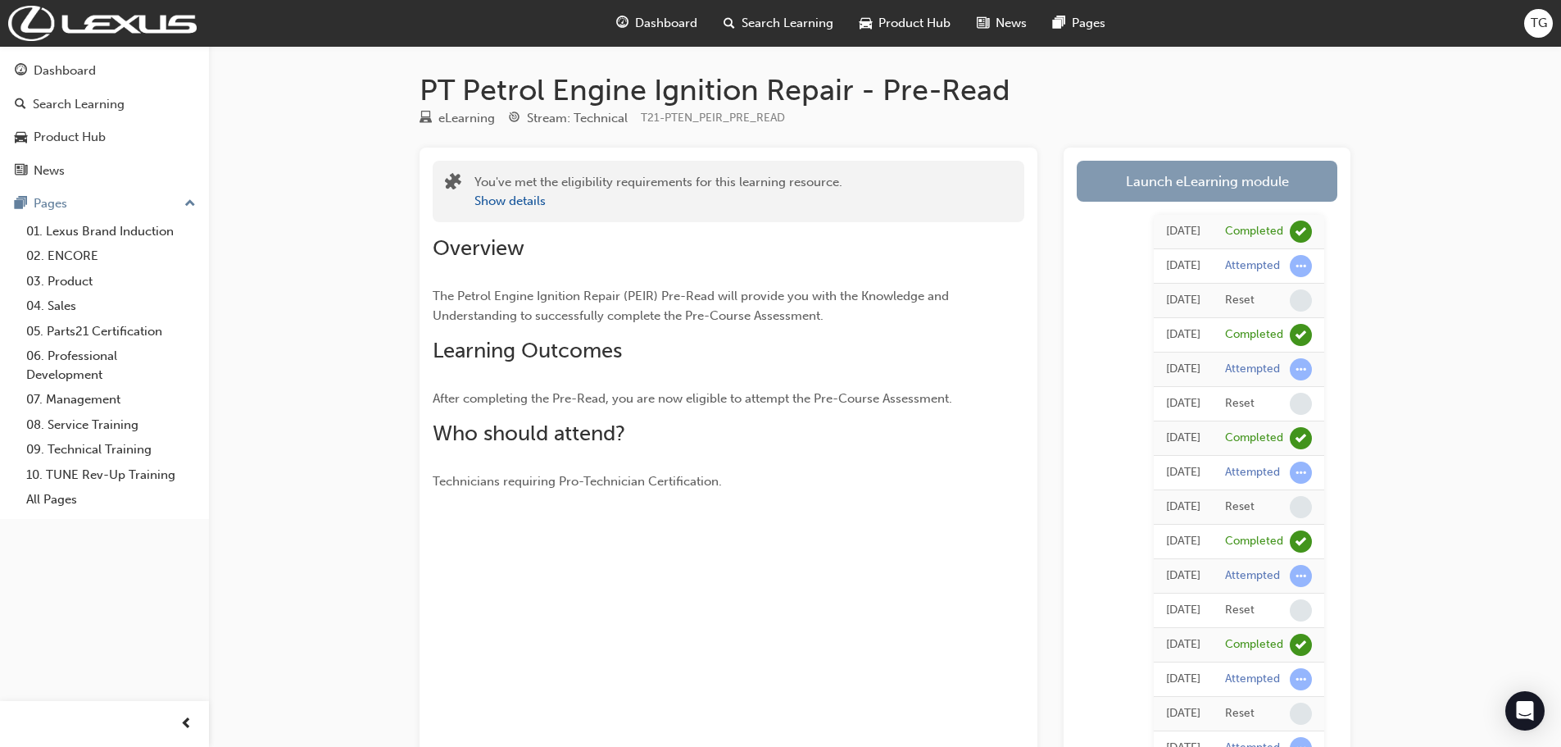
click at [1194, 179] on link "Launch eLearning module" at bounding box center [1207, 181] width 261 height 41
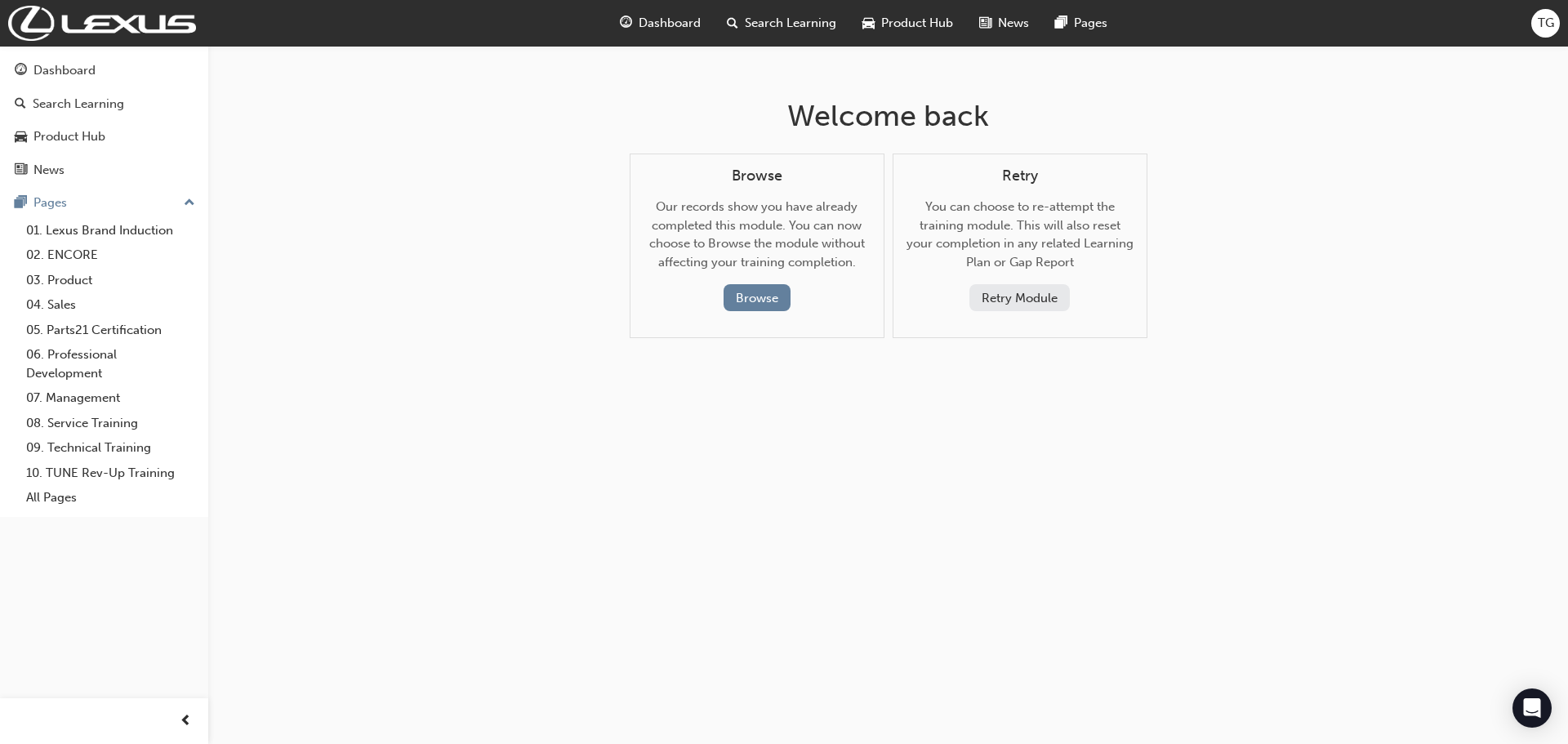
click at [1034, 298] on button "Retry Module" at bounding box center [1019, 297] width 101 height 27
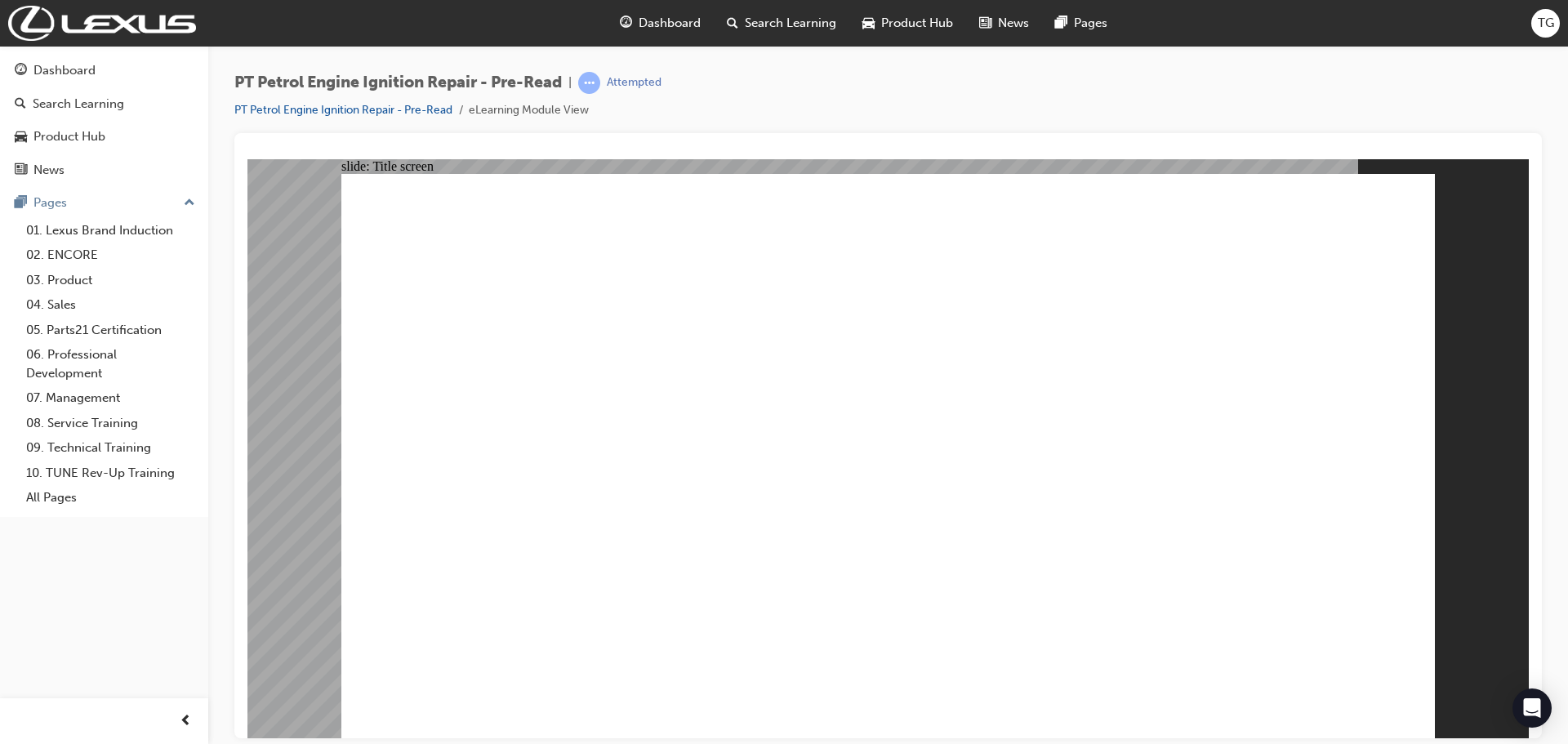
drag, startPoint x: 1310, startPoint y: 682, endPoint x: 1301, endPoint y: 707, distance: 26.6
drag, startPoint x: 1067, startPoint y: 90, endPoint x: 1095, endPoint y: 127, distance: 46.4
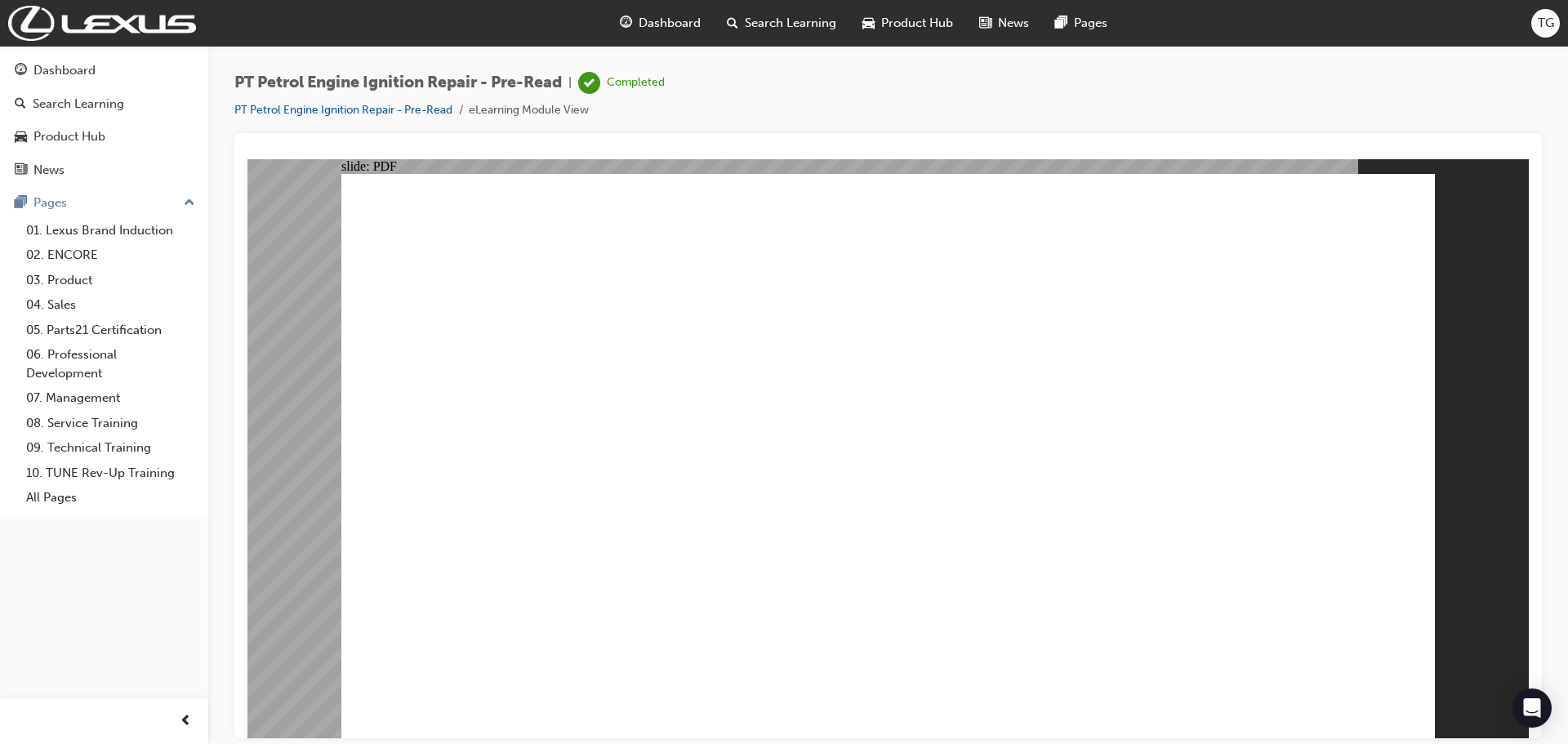
click at [1068, 89] on div "PT Petrol Engine Ignition Repair - Pre-Read | Completed PT Petrol Engine Igniti…" at bounding box center [888, 102] width 1307 height 61
